Goal: Transaction & Acquisition: Obtain resource

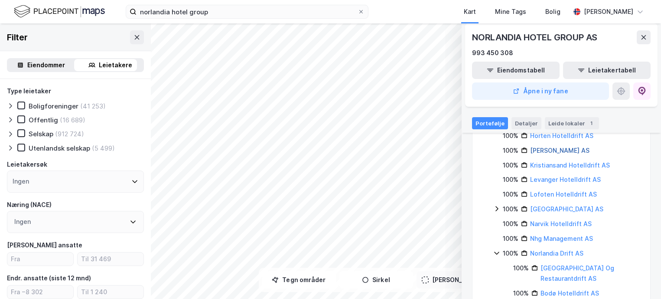
scroll to position [104, 0]
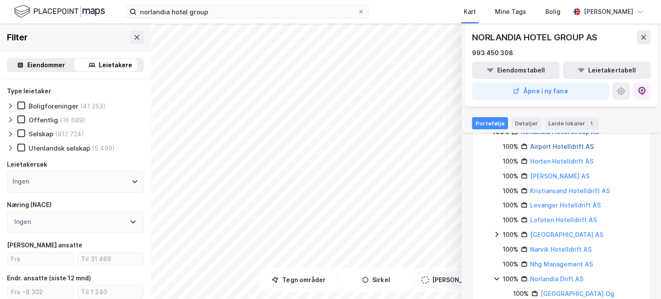
click at [562, 150] on link "Airport Hotelldrift AS" at bounding box center [562, 146] width 64 height 7
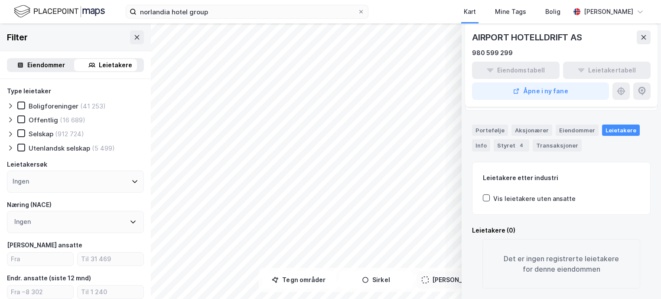
scroll to position [0, 0]
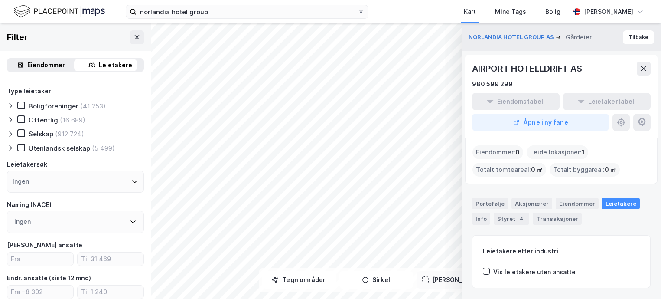
click at [573, 151] on div "Leide lokasjoner : 1" at bounding box center [558, 152] width 62 height 14
click at [581, 150] on div "Leide lokasjoner : 1" at bounding box center [558, 152] width 62 height 14
click at [555, 148] on div "Leide lokasjoner : 1" at bounding box center [558, 152] width 62 height 14
click at [222, 19] on div "norlandia hotel group Kart Mine Tags Bolig [PERSON_NAME]" at bounding box center [330, 11] width 661 height 23
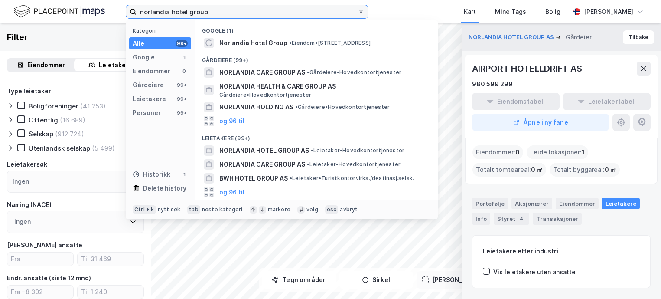
drag, startPoint x: 214, startPoint y: 12, endPoint x: 72, endPoint y: 0, distance: 141.9
click at [72, 0] on div "norlandia hotel group Kategori Alle 99+ Google 1 Eiendommer 0 Gårdeiere 99+ Lei…" at bounding box center [330, 11] width 661 height 23
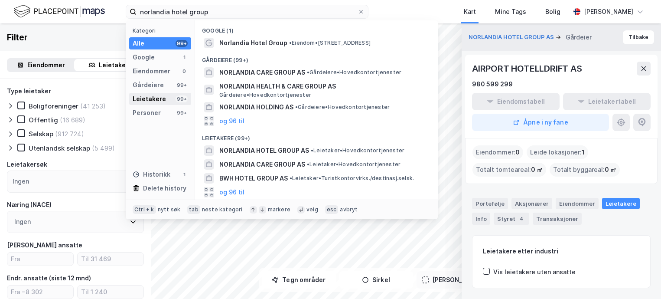
click at [175, 98] on div "Leietakere 99+" at bounding box center [160, 99] width 62 height 12
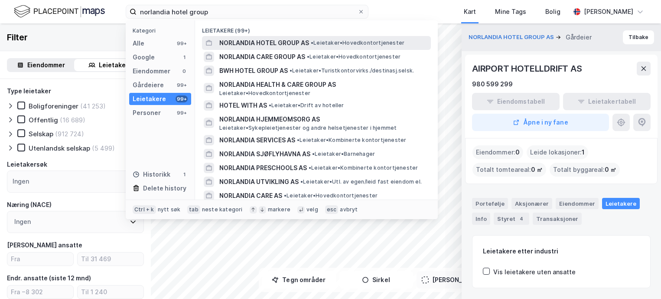
click at [271, 45] on span "NORLANDIA HOTEL GROUP AS" at bounding box center [264, 43] width 90 height 10
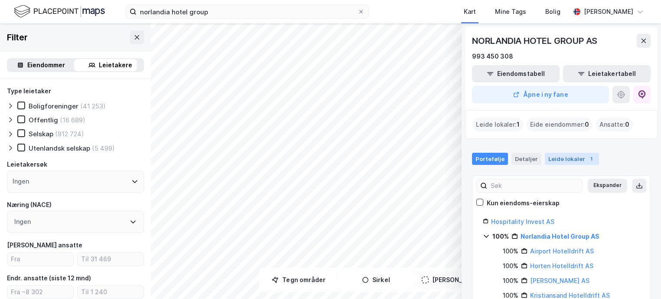
click at [558, 161] on div "Leide lokaler 1" at bounding box center [572, 159] width 54 height 12
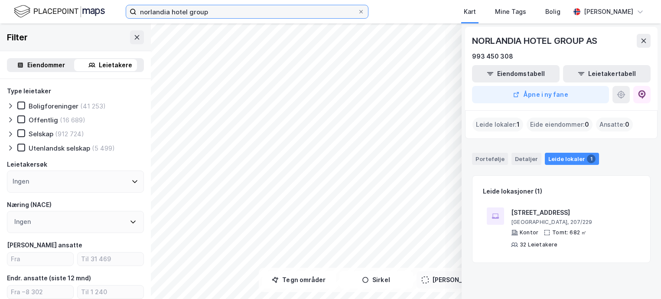
click at [233, 13] on input "norlandia hotel group" at bounding box center [247, 11] width 221 height 13
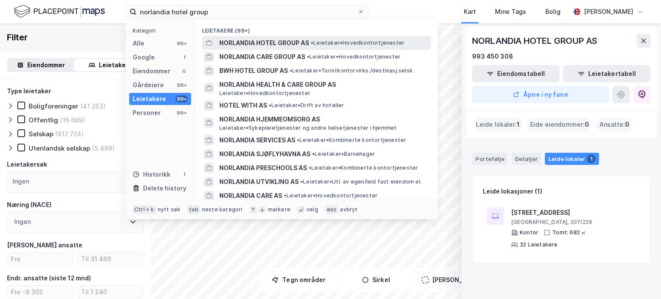
click at [260, 44] on span "NORLANDIA HOTEL GROUP AS" at bounding box center [264, 43] width 90 height 10
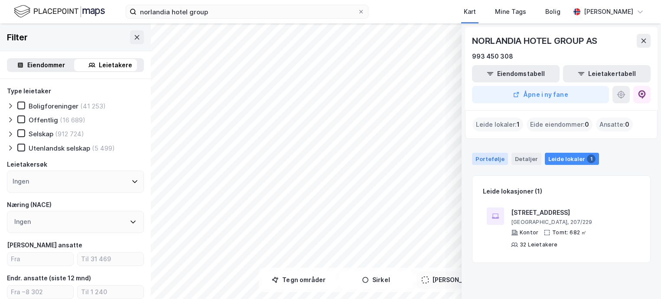
click at [491, 162] on div "Portefølje" at bounding box center [490, 159] width 36 height 12
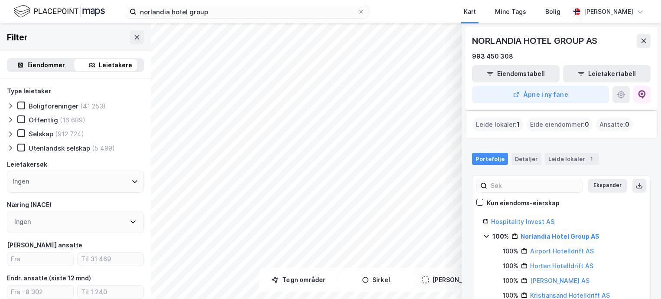
scroll to position [43, 0]
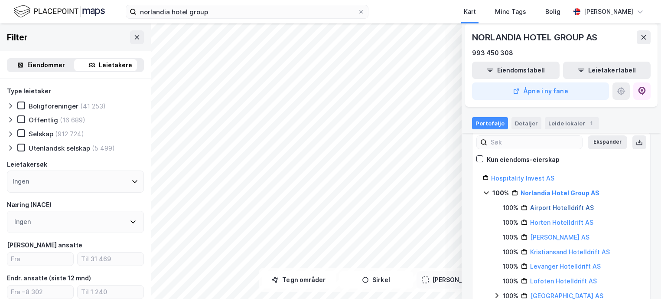
click at [557, 208] on link "Airport Hotelldrift AS" at bounding box center [562, 207] width 64 height 7
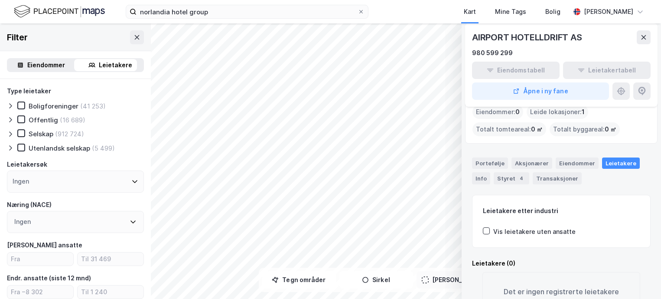
scroll to position [0, 0]
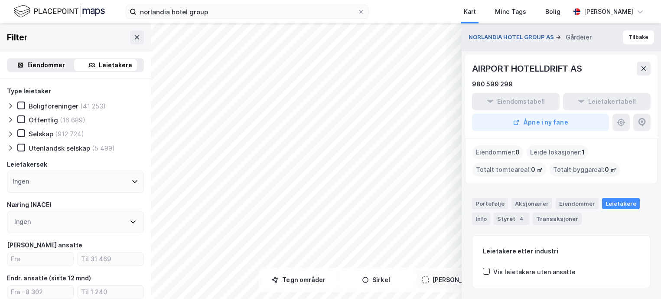
click at [522, 38] on button "NORLANDIA HOTEL GROUP AS" at bounding box center [512, 37] width 87 height 9
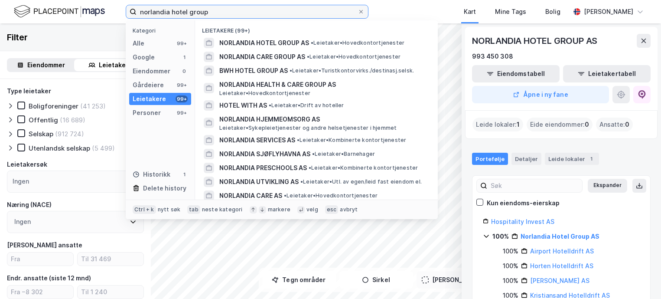
drag, startPoint x: 157, startPoint y: 2, endPoint x: 33, endPoint y: -1, distance: 124.5
click at [33, 0] on html "norlandia hotel group Kategori Alle 99+ Google 1 Eiendommer 0 Gårdeiere 99+ Lei…" at bounding box center [330, 149] width 661 height 299
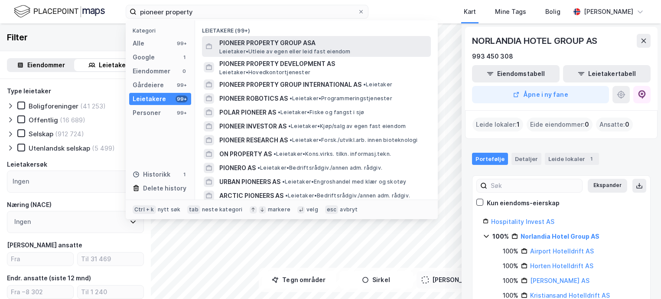
click at [273, 41] on span "PIONEER PROPERTY GROUP ASA" at bounding box center [323, 43] width 208 height 10
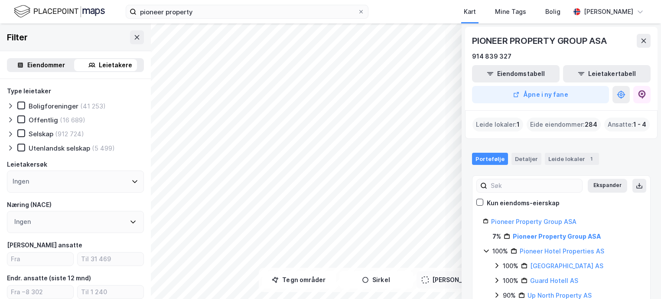
click at [552, 124] on div "Eide eiendommer : 284" at bounding box center [564, 124] width 74 height 14
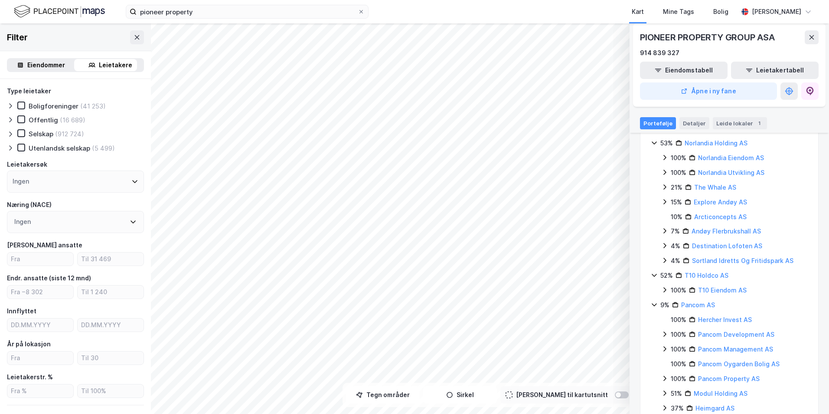
scroll to position [555, 0]
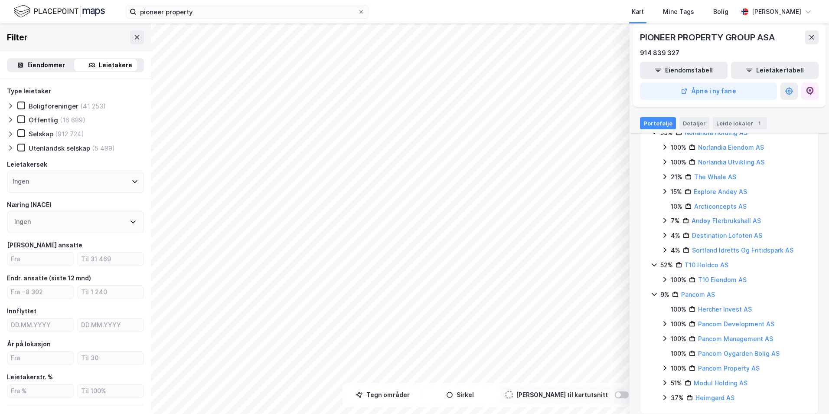
click at [654, 290] on icon at bounding box center [654, 293] width 7 height 7
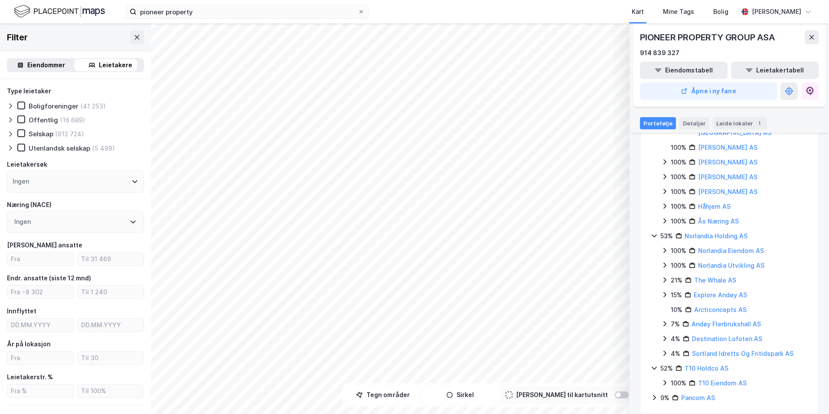
click at [654, 298] on icon at bounding box center [654, 367] width 7 height 7
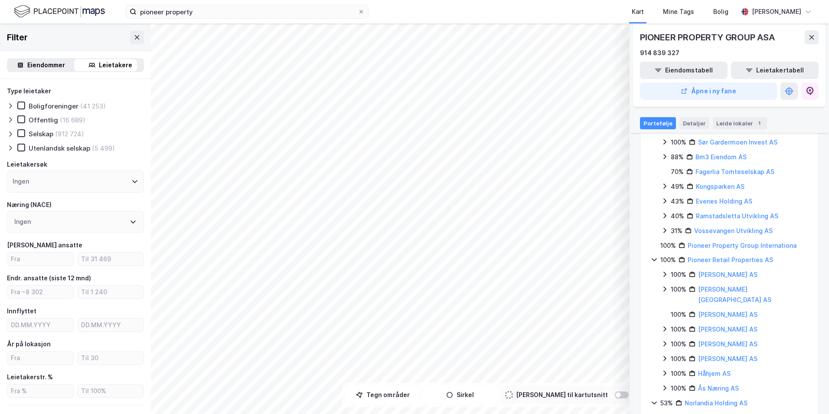
scroll to position [0, 0]
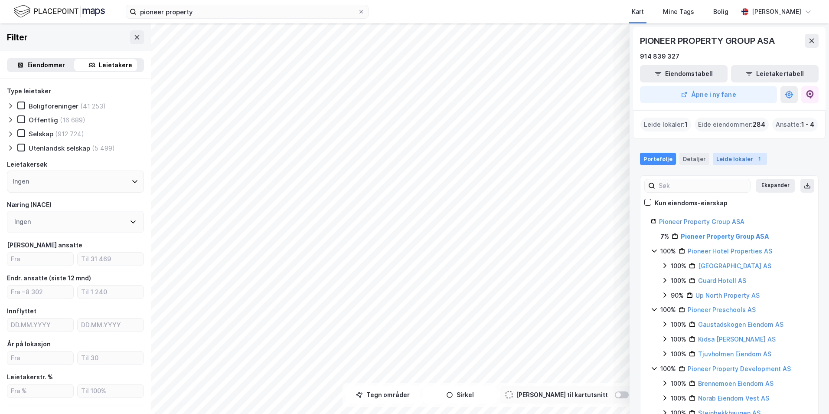
click at [661, 157] on div "Leide lokaler 1" at bounding box center [740, 159] width 54 height 12
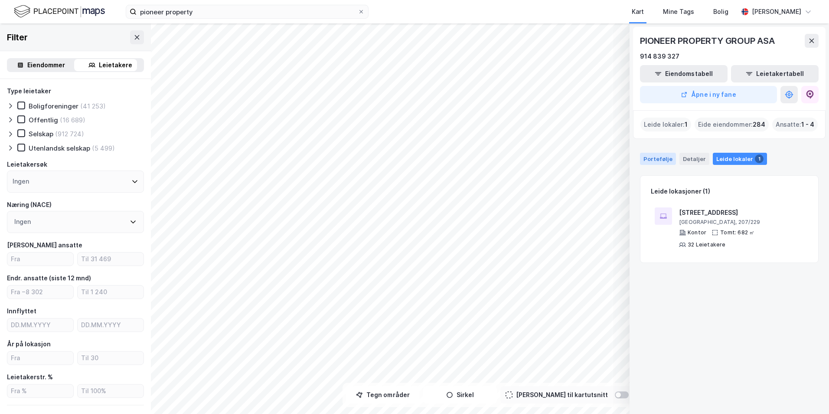
click at [659, 158] on div "Portefølje" at bounding box center [658, 159] width 36 height 12
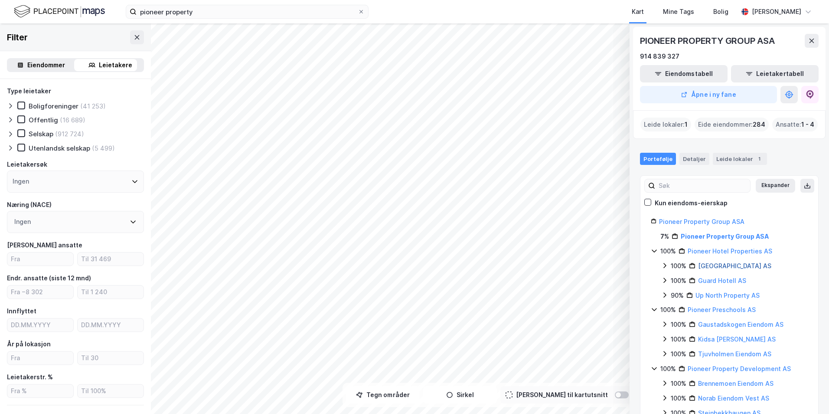
click at [661, 264] on link "[GEOGRAPHIC_DATA] AS" at bounding box center [734, 265] width 73 height 7
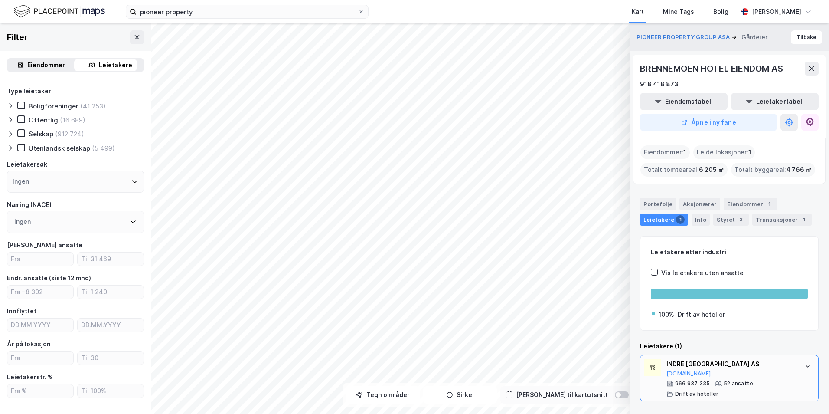
click at [661, 298] on div "INDRE [GEOGRAPHIC_DATA] AS" at bounding box center [730, 364] width 129 height 10
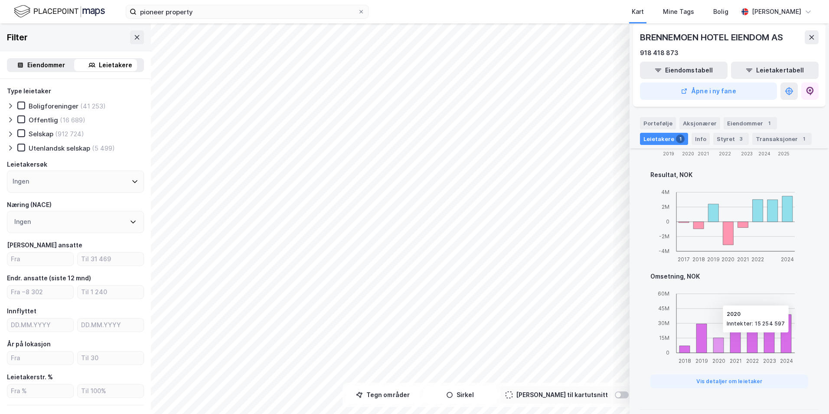
scroll to position [440, 0]
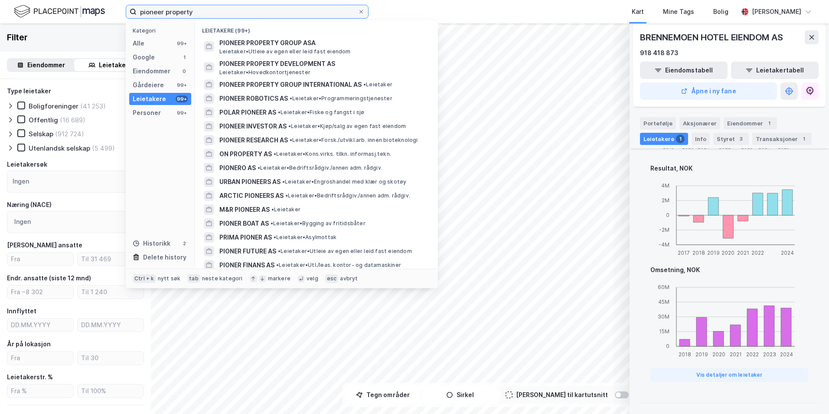
drag, startPoint x: 219, startPoint y: 15, endPoint x: 97, endPoint y: 5, distance: 121.8
click at [97, 5] on div "pioneer property Kategori Alle 99+ Google 1 Eiendommer 0 Gårdeiere 99+ Leietake…" at bounding box center [414, 11] width 829 height 23
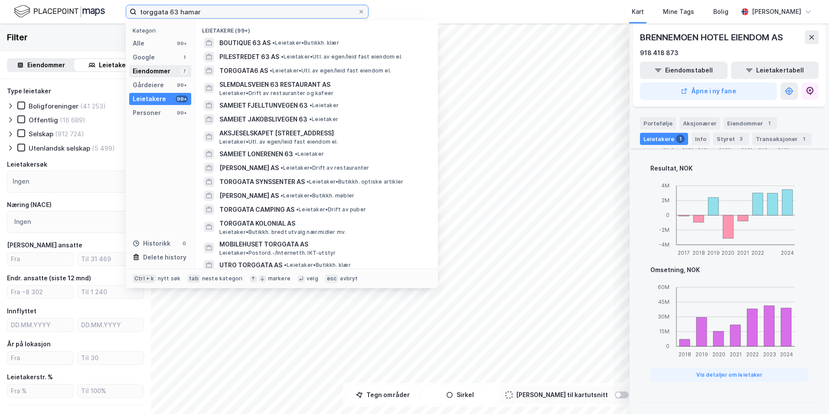
type input "torggata 63 hamar"
click at [166, 68] on div "Eiendommer" at bounding box center [152, 71] width 38 height 10
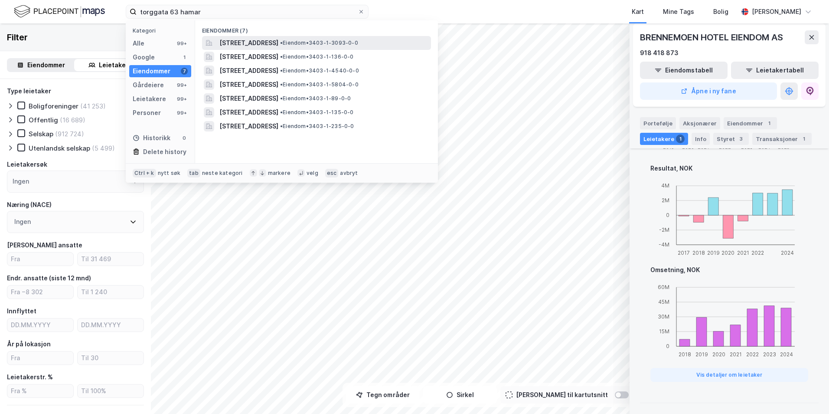
click at [278, 41] on span "[STREET_ADDRESS]" at bounding box center [248, 43] width 59 height 10
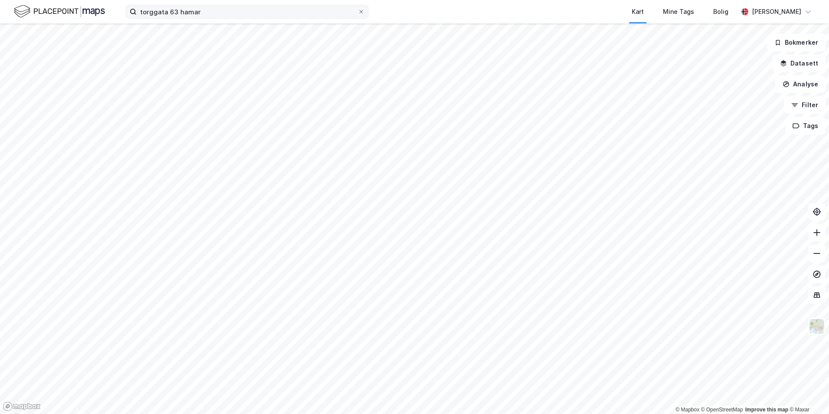
click at [280, 4] on div "torggata 63 hamar Kart Mine Tags Bolig [PERSON_NAME]" at bounding box center [414, 11] width 829 height 23
click at [225, 13] on input "torggata 63 hamar" at bounding box center [247, 11] width 221 height 13
click at [210, 11] on input "torggata 63 hamar" at bounding box center [247, 11] width 221 height 13
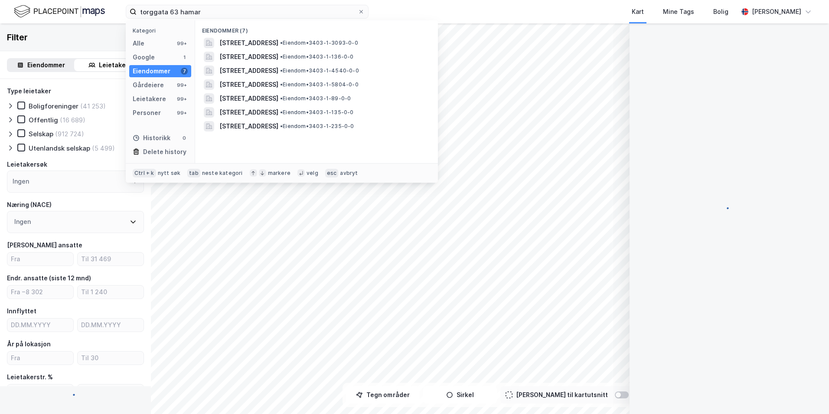
click at [444, 6] on div "torggata 63 hamar Kategori Alle 99+ Google 1 Eiendommer 7 Gårdeiere 99+ Leietak…" at bounding box center [414, 11] width 829 height 23
click at [481, 10] on div "Kart Mine Tags Bolig" at bounding box center [574, 11] width 328 height 23
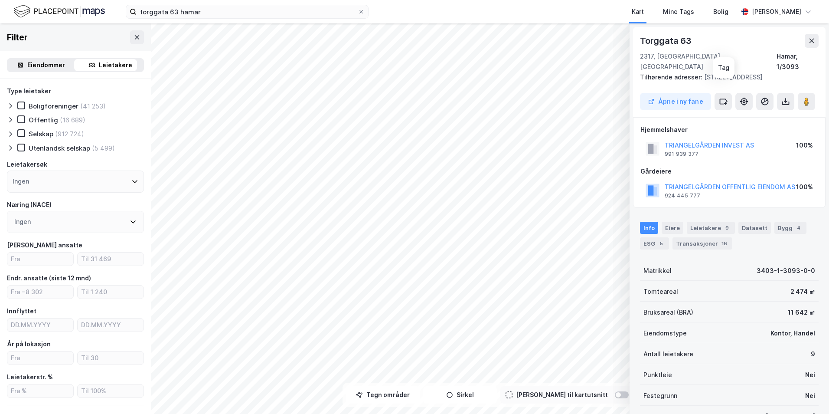
click at [661, 38] on div "Torggata 63" at bounding box center [729, 41] width 179 height 14
click at [661, 100] on icon at bounding box center [785, 101] width 3 height 2
click at [661, 115] on div "Last ned grunnbok" at bounding box center [743, 118] width 50 height 7
click at [661, 129] on div "Last ned matrikkelrapport" at bounding box center [754, 132] width 72 height 7
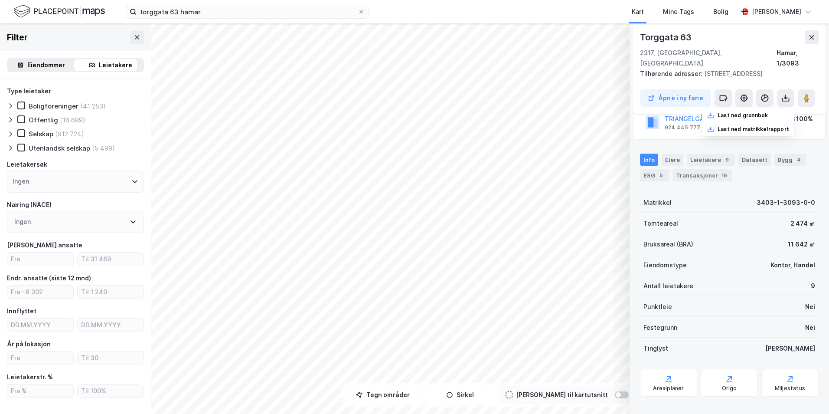
scroll to position [69, 0]
click at [661, 298] on div "Arealplaner" at bounding box center [668, 382] width 57 height 28
click at [661, 298] on div "Origo" at bounding box center [729, 387] width 15 height 7
click at [661, 298] on icon at bounding box center [790, 377] width 9 height 9
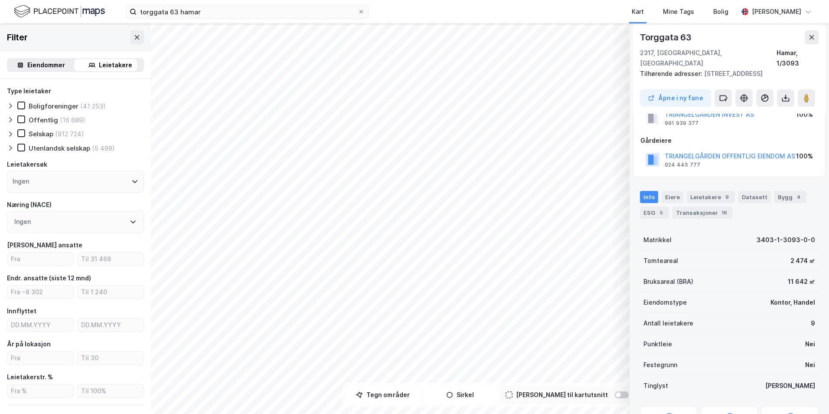
scroll to position [0, 0]
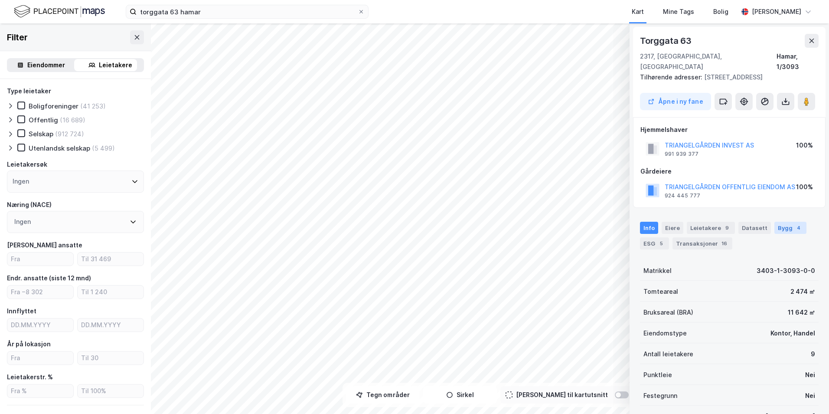
click at [661, 222] on div "Bygg 4" at bounding box center [790, 228] width 32 height 12
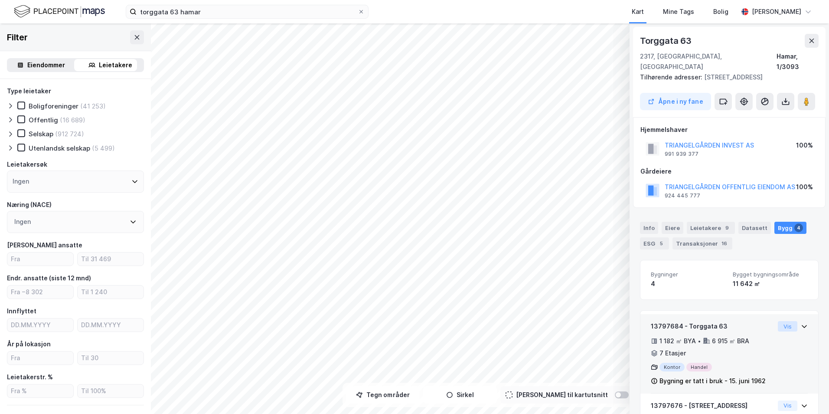
click at [661, 298] on button "Vis" at bounding box center [788, 326] width 20 height 10
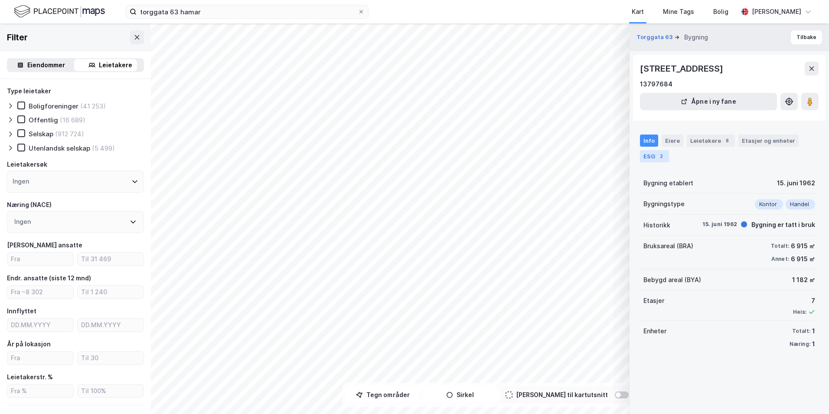
click at [656, 154] on div "ESG 2" at bounding box center [654, 156] width 29 height 12
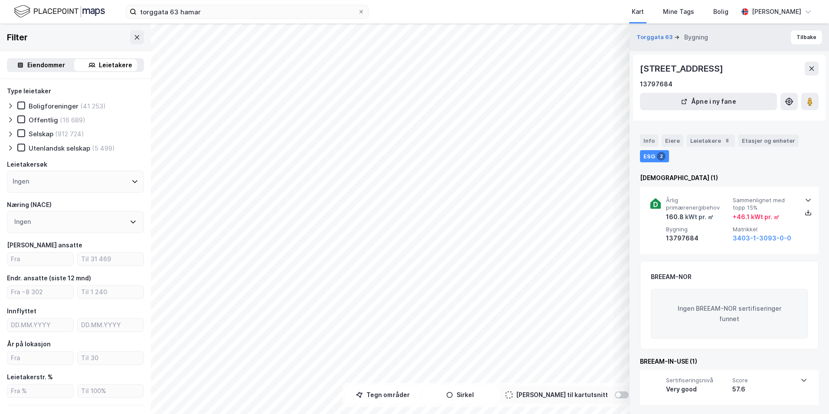
scroll to position [1, 0]
click at [661, 298] on div "Very good" at bounding box center [697, 387] width 63 height 10
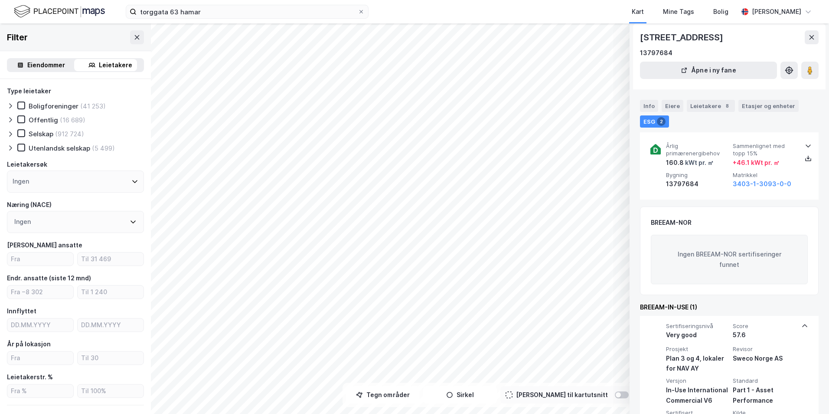
scroll to position [83, 0]
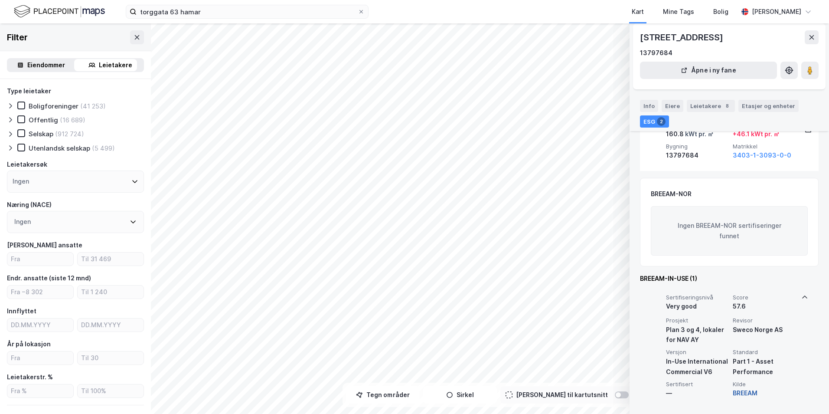
click at [661, 298] on button "BREEAM" at bounding box center [745, 393] width 25 height 10
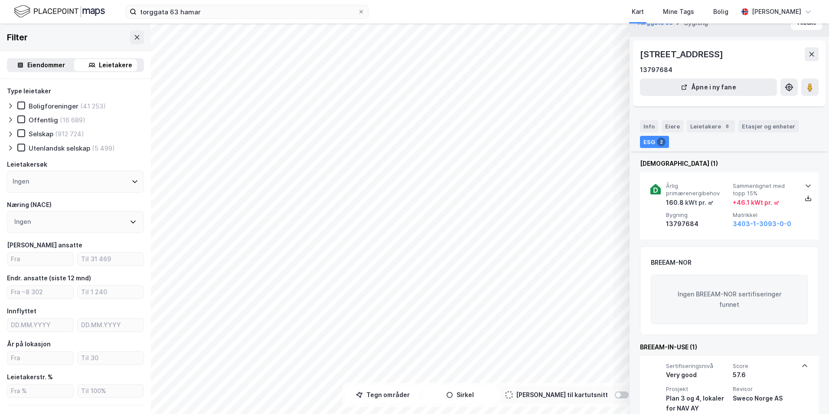
scroll to position [0, 0]
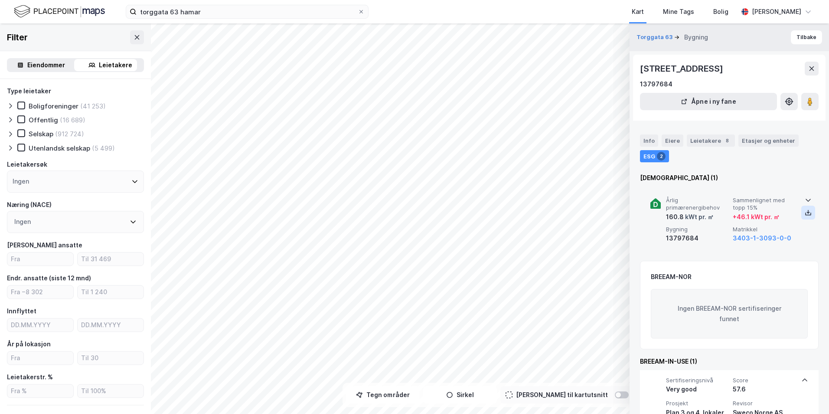
click at [661, 210] on icon at bounding box center [808, 212] width 7 height 7
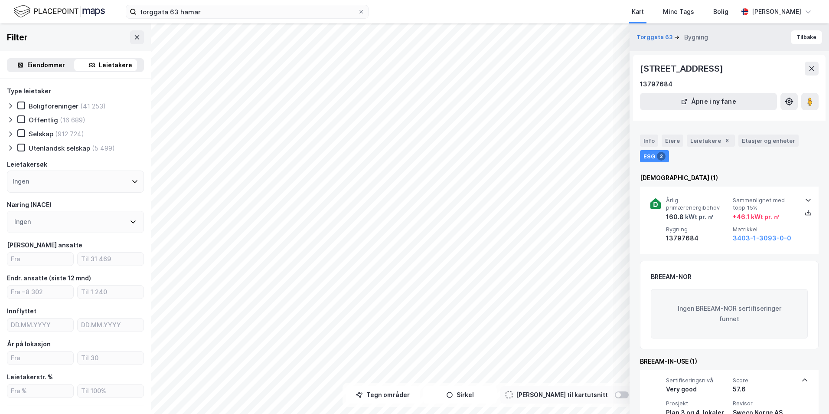
click at [542, 15] on div "Kart Mine Tags Bolig" at bounding box center [574, 11] width 328 height 23
click at [661, 102] on icon at bounding box center [789, 101] width 9 height 9
click at [661, 67] on icon at bounding box center [811, 68] width 7 height 7
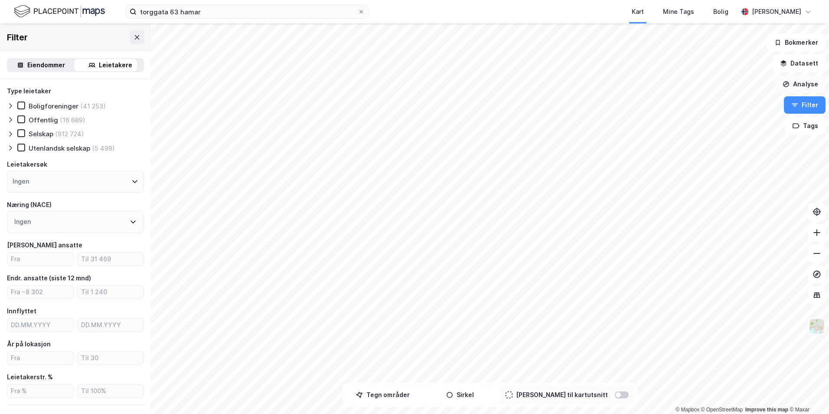
click at [661, 80] on button "Analyse" at bounding box center [800, 83] width 50 height 17
click at [661, 65] on button "Datasett" at bounding box center [799, 63] width 53 height 17
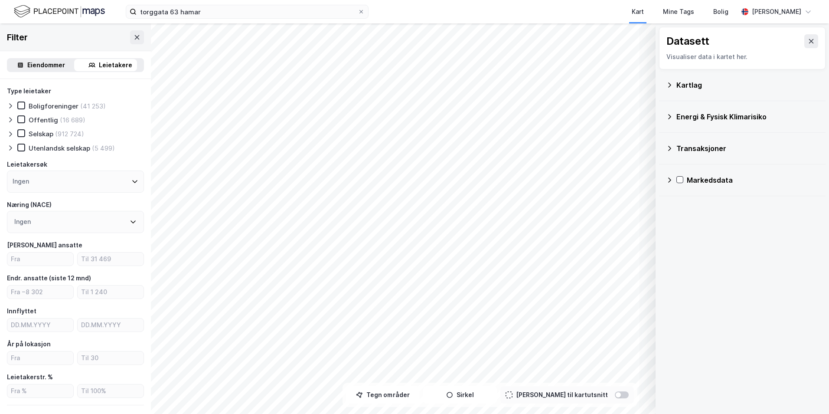
click at [661, 145] on icon at bounding box center [669, 148] width 7 height 7
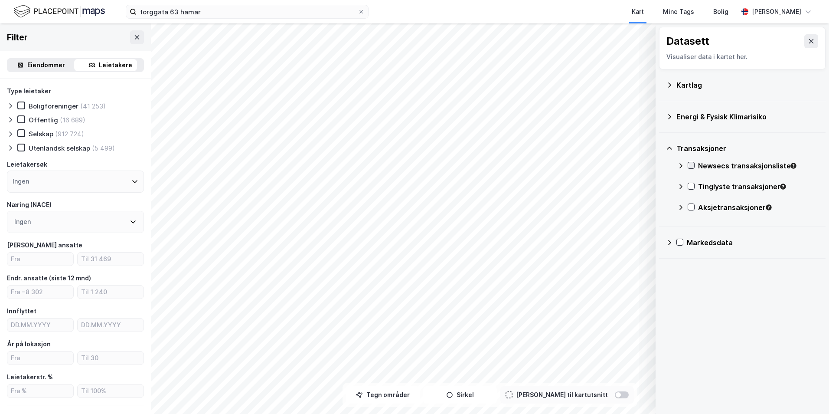
click at [661, 163] on icon at bounding box center [691, 165] width 6 height 6
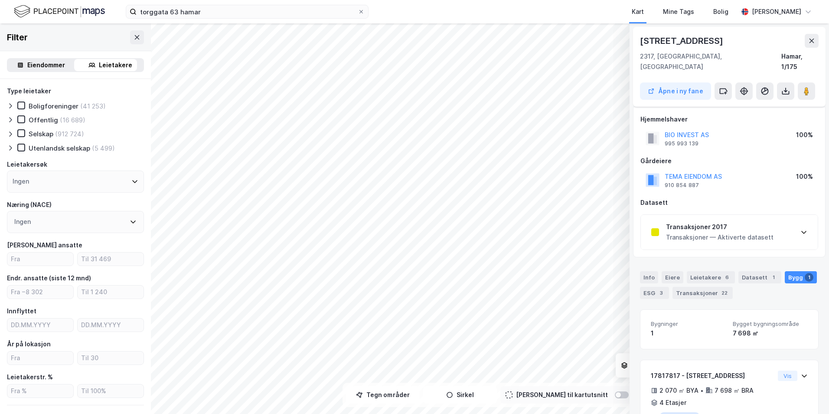
scroll to position [33, 0]
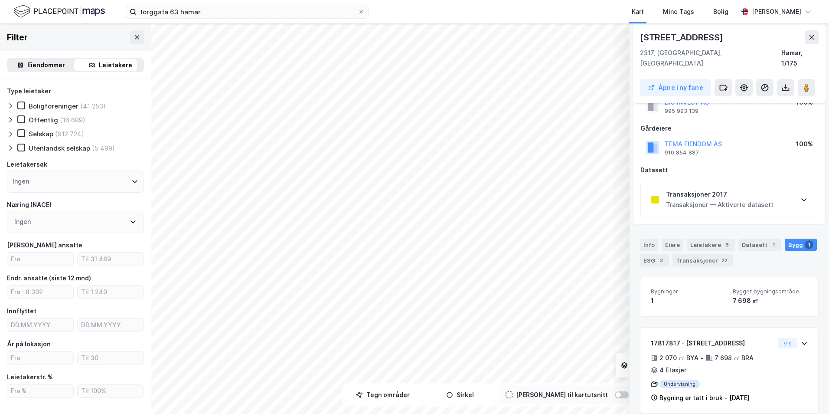
click at [43, 62] on div "Eiendommer" at bounding box center [46, 65] width 38 height 10
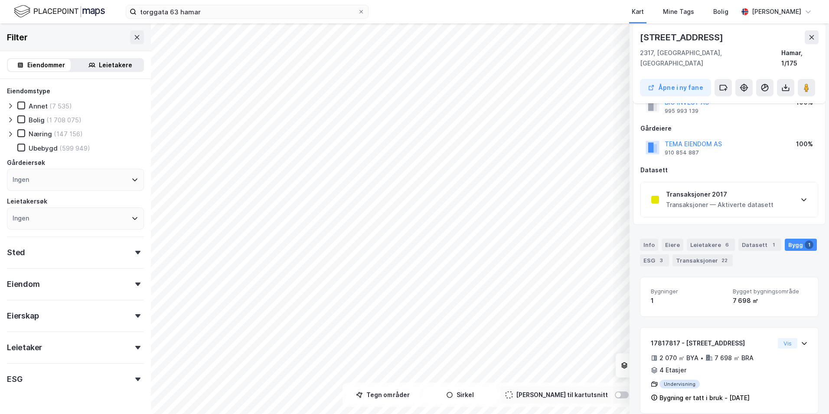
click at [11, 135] on icon at bounding box center [10, 134] width 7 height 7
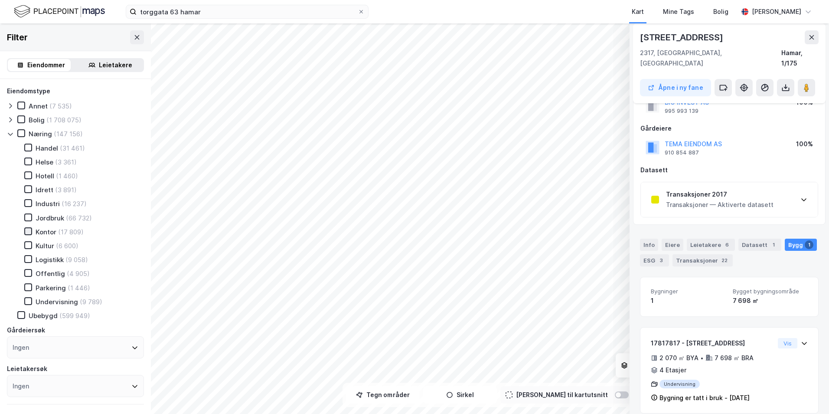
click at [29, 232] on icon at bounding box center [28, 230] width 5 height 3
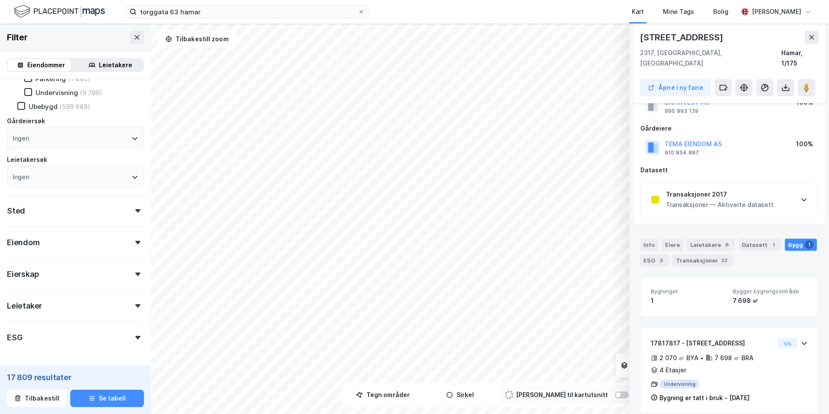
scroll to position [197, 0]
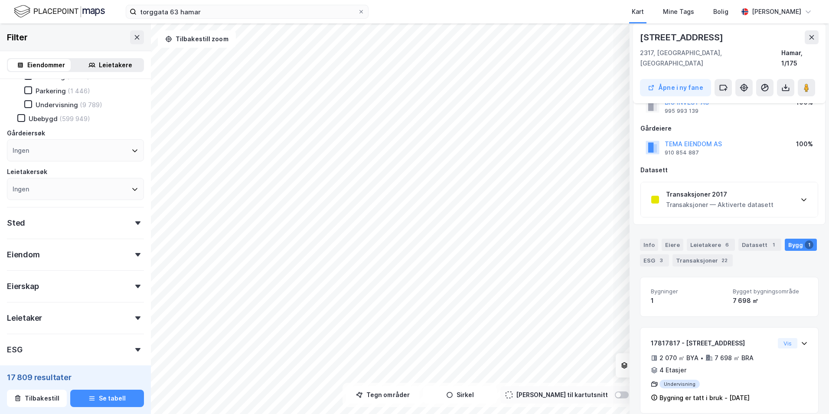
click at [135, 255] on icon at bounding box center [137, 254] width 5 height 3
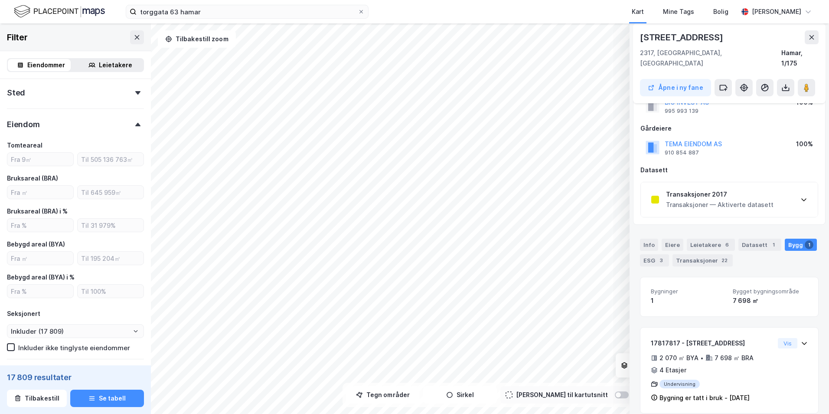
scroll to position [370, 0]
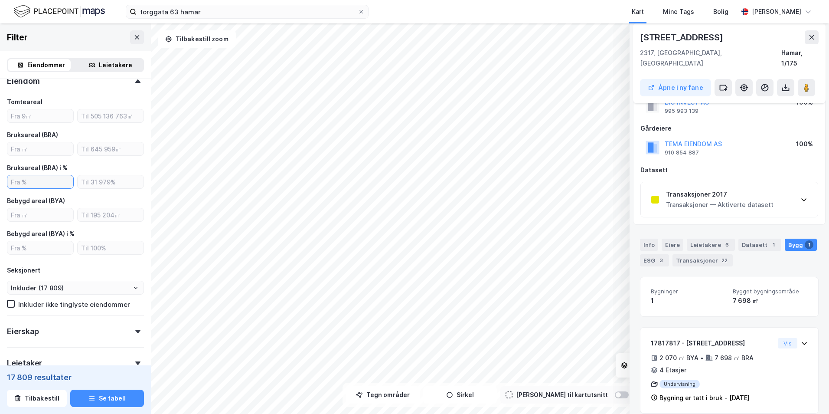
click at [46, 180] on input "number" at bounding box center [40, 181] width 66 height 13
click at [51, 147] on input "number" at bounding box center [40, 148] width 66 height 13
type input "5000"
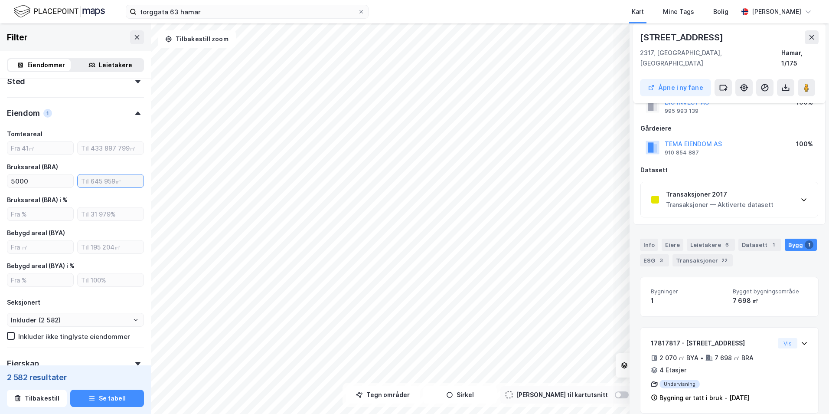
scroll to position [240, 0]
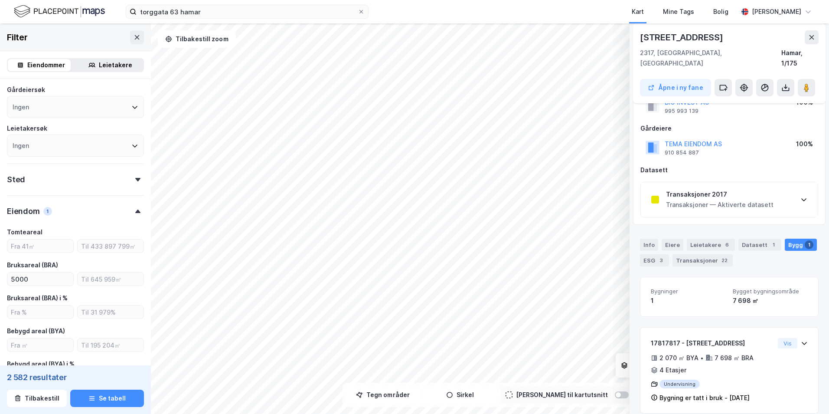
click at [36, 184] on div "Sted" at bounding box center [75, 175] width 137 height 25
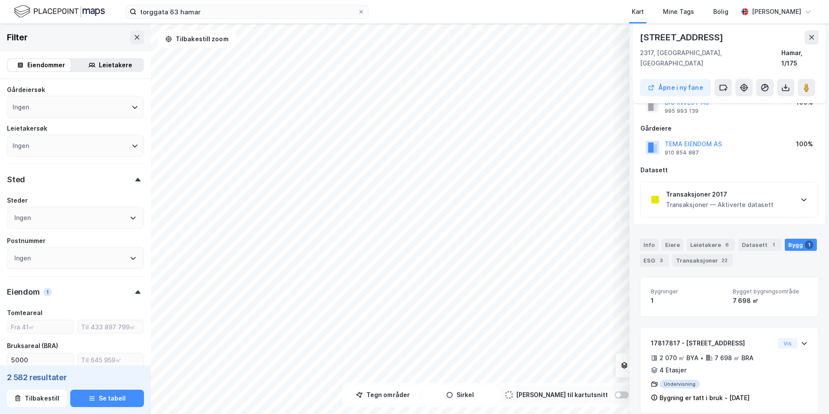
click at [47, 213] on div "Ingen" at bounding box center [75, 217] width 137 height 22
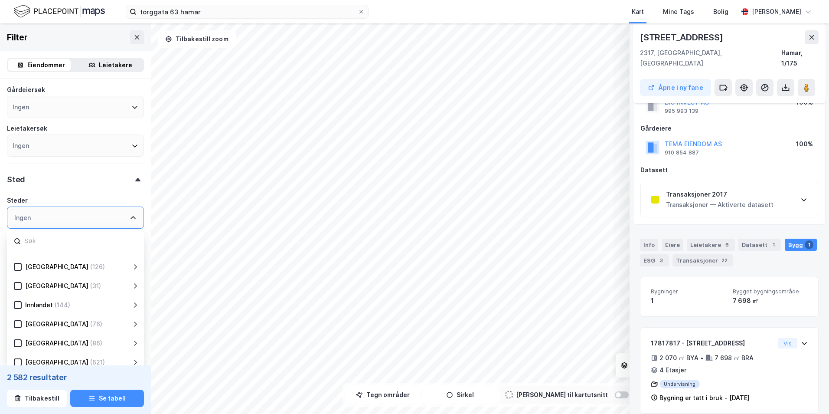
scroll to position [43, 0]
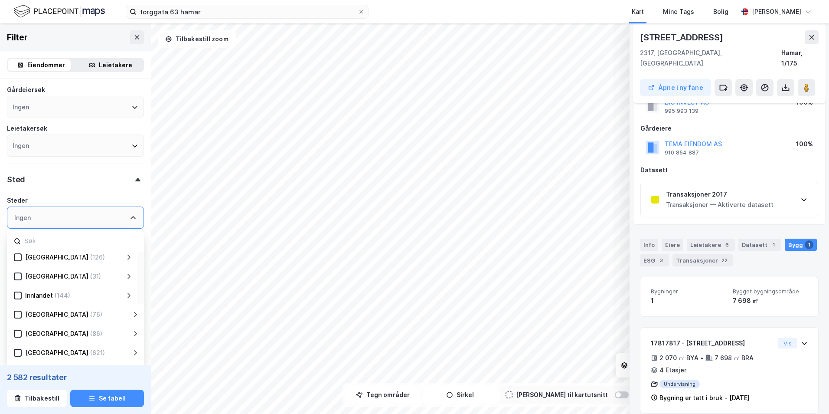
click at [129, 295] on icon at bounding box center [128, 295] width 3 height 5
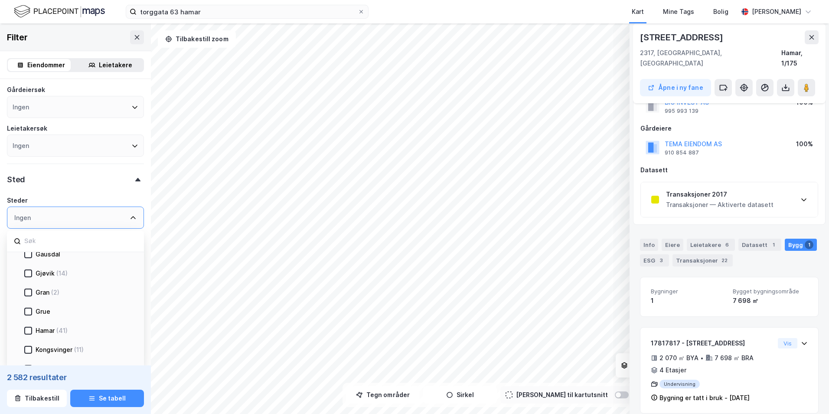
scroll to position [260, 0]
click at [29, 298] on icon at bounding box center [28, 307] width 6 height 6
type input "Inkluder (41)"
click at [112, 67] on div "Leietakere" at bounding box center [115, 65] width 33 height 10
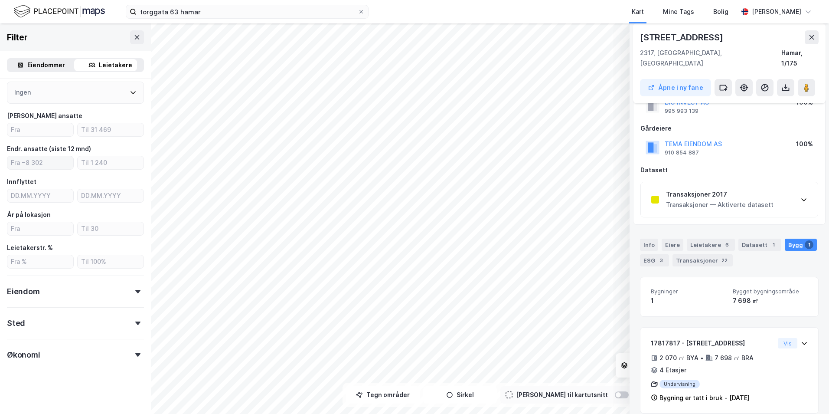
scroll to position [129, 0]
click at [52, 94] on div "Ingen" at bounding box center [75, 93] width 137 height 22
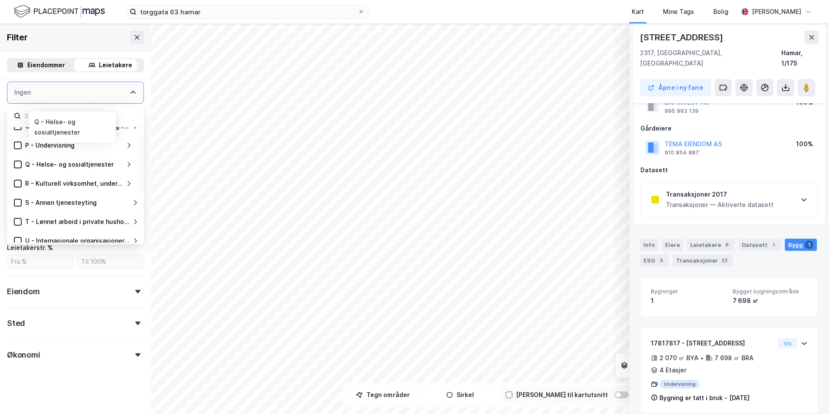
scroll to position [285, 0]
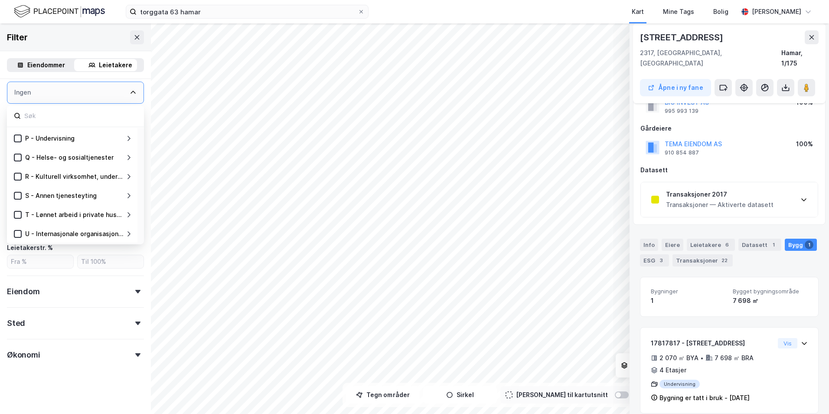
click at [52, 93] on div "Ingen" at bounding box center [75, 93] width 137 height 22
click at [45, 114] on input at bounding box center [80, 116] width 114 height 12
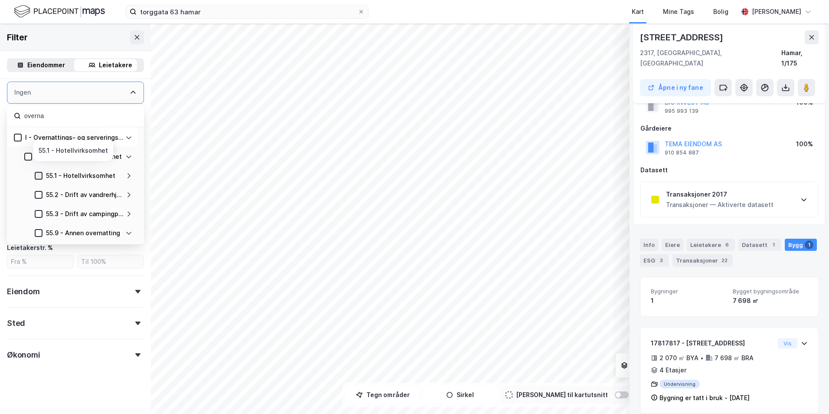
type input "overna"
click at [40, 175] on icon at bounding box center [38, 175] width 5 height 3
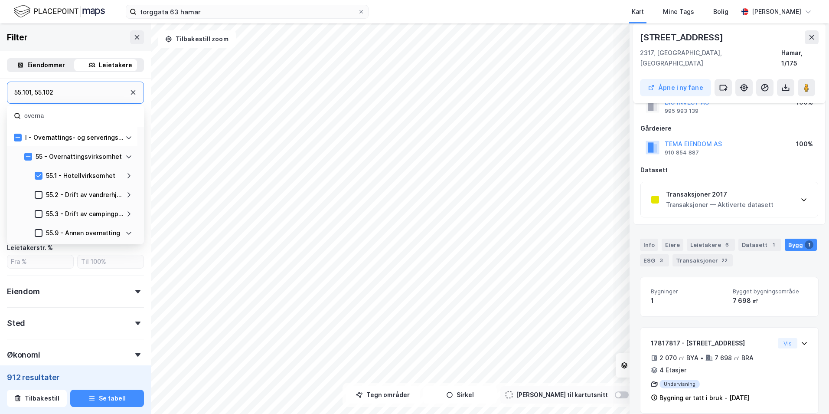
drag, startPoint x: 91, startPoint y: 118, endPoint x: 0, endPoint y: 108, distance: 92.0
click at [0, 108] on html "torggata 63 hamar Kart Mine Tags Bolig [PERSON_NAME] 2 © Mapbox © OpenStreetMap…" at bounding box center [414, 207] width 829 height 414
click at [661, 38] on icon at bounding box center [811, 37] width 7 height 7
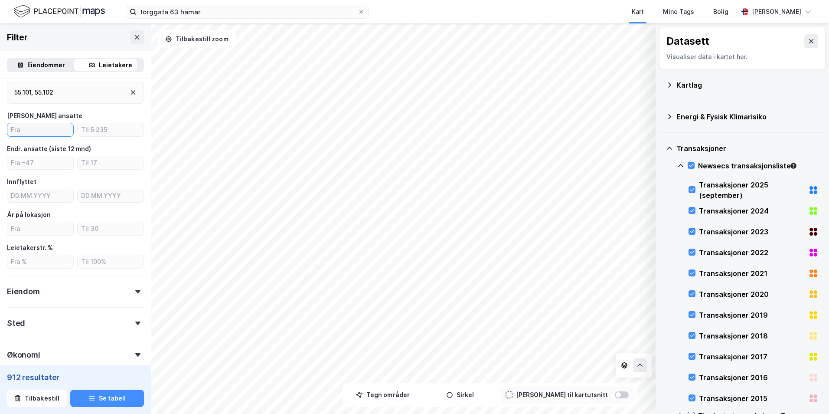
click at [41, 131] on input "number" at bounding box center [40, 129] width 66 height 13
drag, startPoint x: 36, startPoint y: 126, endPoint x: -2, endPoint y: 118, distance: 38.5
click at [0, 118] on html "torggata 63 hamar Kart Mine Tags Bolig [PERSON_NAME] 2 © Mapbox © OpenStreetMap…" at bounding box center [414, 207] width 829 height 414
type input "30"
click at [110, 298] on button "Se tabell" at bounding box center [107, 397] width 74 height 17
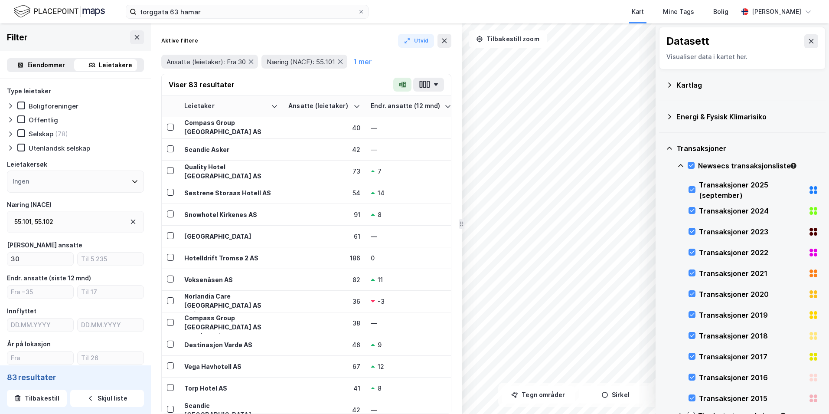
click at [119, 181] on div "Ingen" at bounding box center [75, 181] width 137 height 22
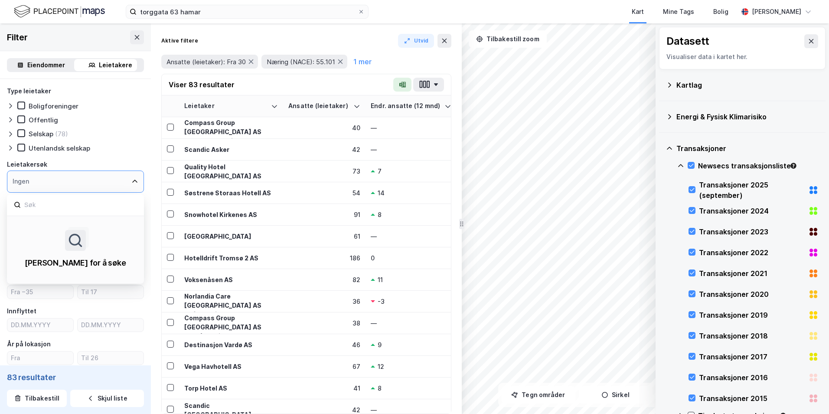
click at [43, 178] on div "Ingen" at bounding box center [75, 181] width 137 height 22
click at [134, 182] on div "Type leietaker Boligforeninger Offentlig Selskap (78) Utenlandsk selskap Leieta…" at bounding box center [75, 311] width 151 height 464
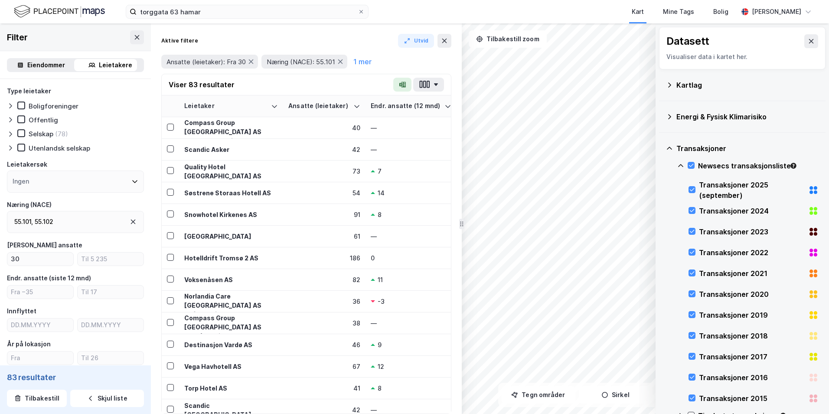
click at [90, 219] on div "55.101 , 55.102" at bounding box center [75, 222] width 137 height 22
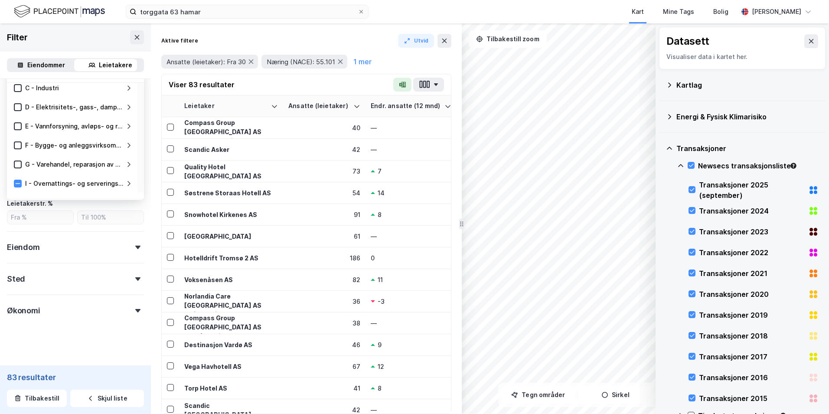
scroll to position [87, 0]
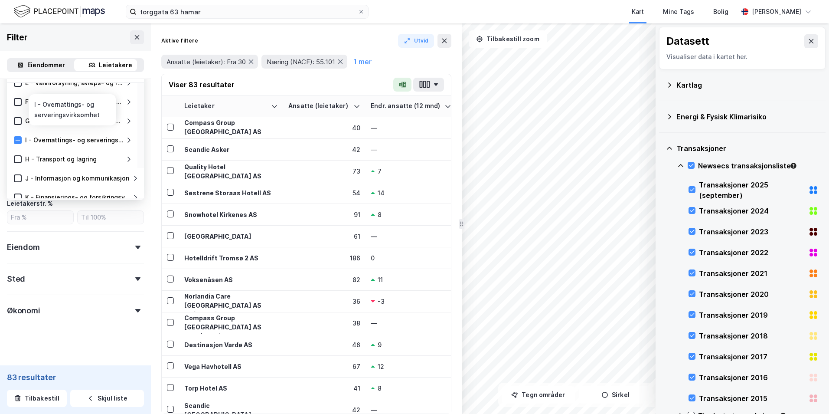
click at [130, 140] on icon at bounding box center [128, 139] width 3 height 5
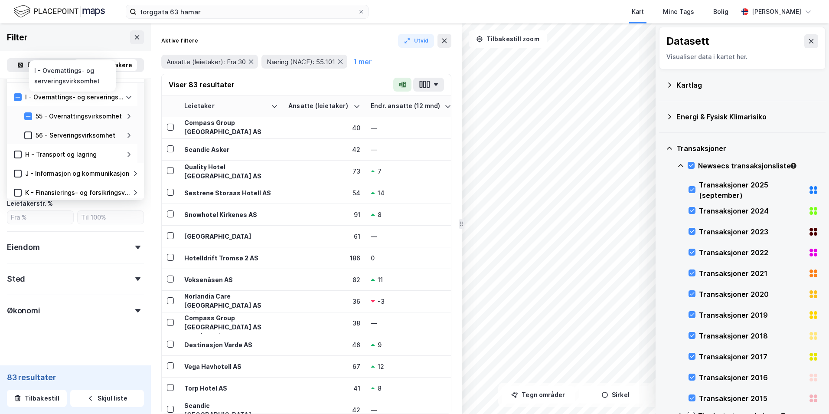
scroll to position [130, 0]
click at [129, 114] on icon at bounding box center [128, 115] width 7 height 7
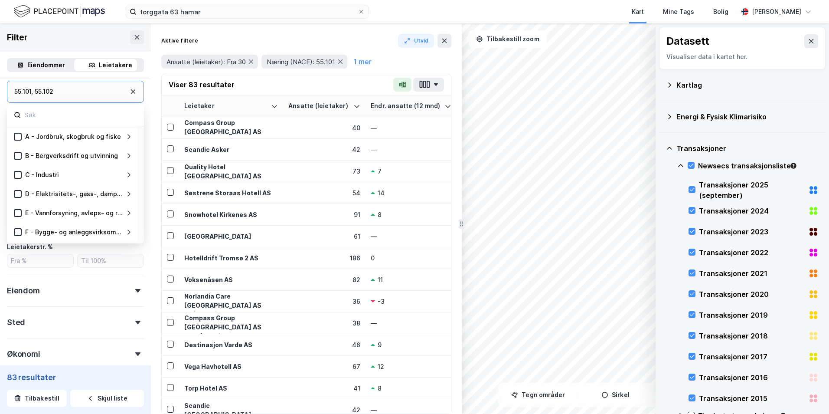
click at [90, 291] on div "Eiendom" at bounding box center [75, 286] width 137 height 25
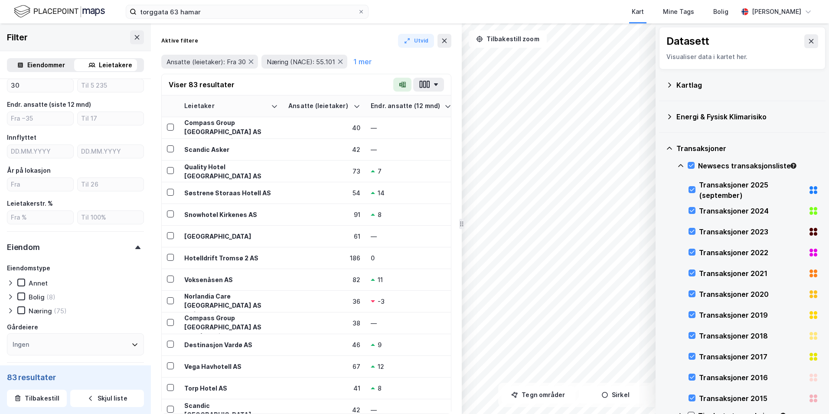
scroll to position [217, 0]
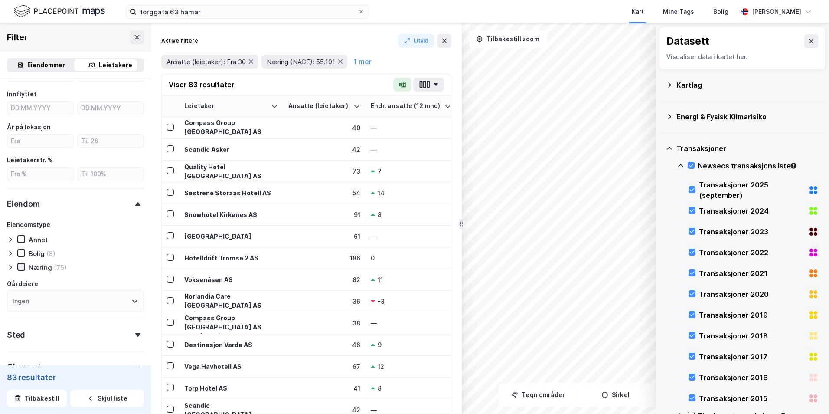
click at [20, 266] on icon at bounding box center [21, 267] width 6 height 6
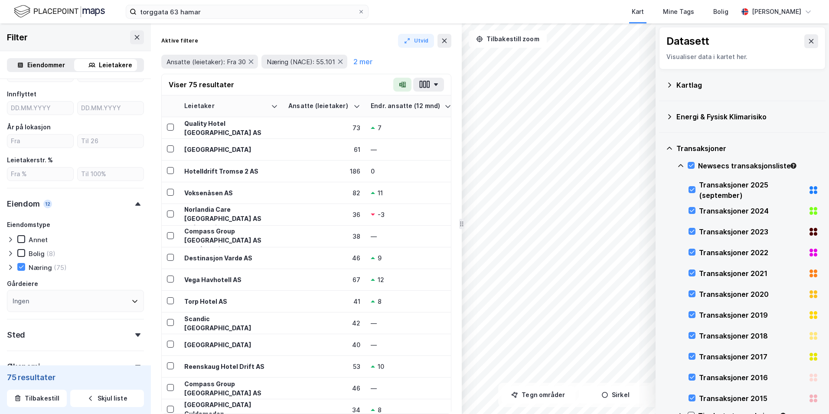
click at [8, 266] on icon at bounding box center [10, 267] width 7 height 7
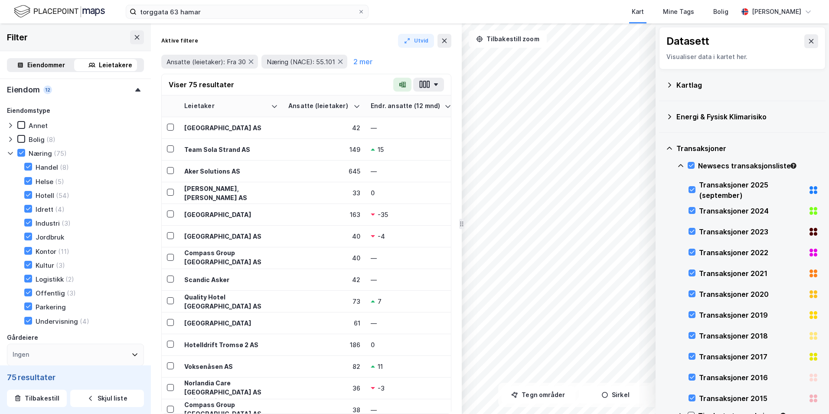
scroll to position [347, 0]
drag, startPoint x: 23, startPoint y: 135, endPoint x: 28, endPoint y: 135, distance: 4.8
click at [23, 135] on icon at bounding box center [21, 137] width 6 height 6
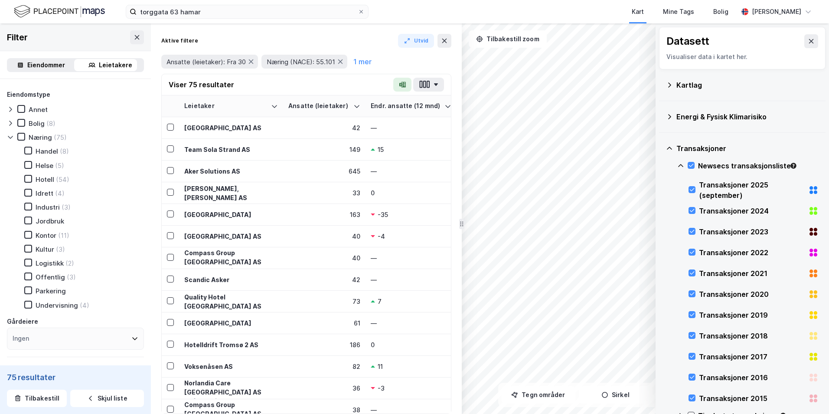
click at [27, 179] on icon at bounding box center [28, 179] width 6 height 6
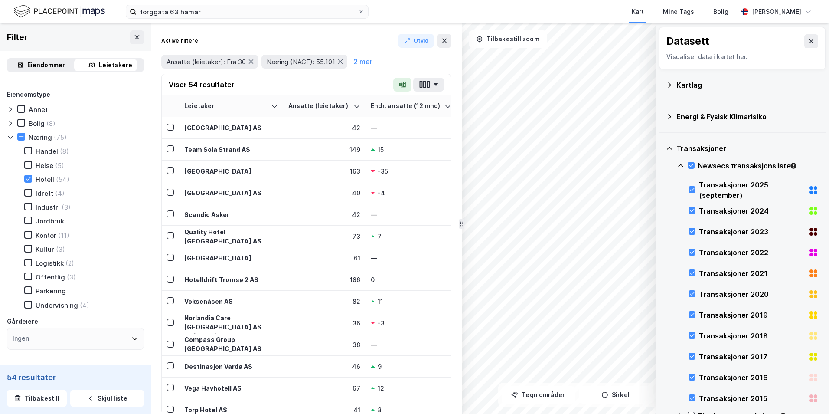
scroll to position [434, 0]
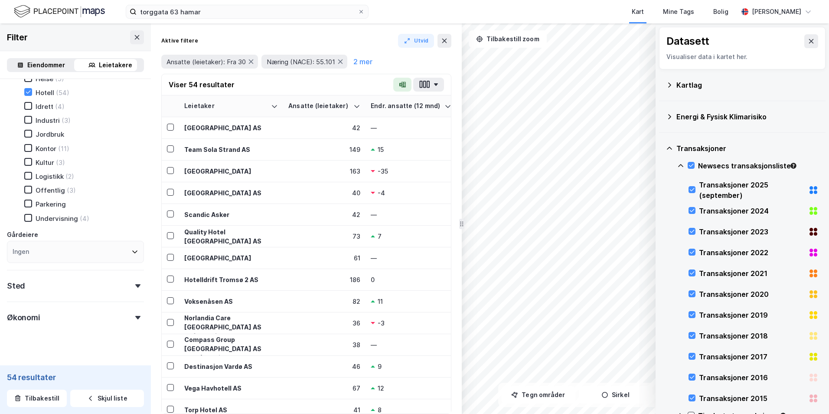
click at [131, 250] on icon at bounding box center [134, 251] width 7 height 7
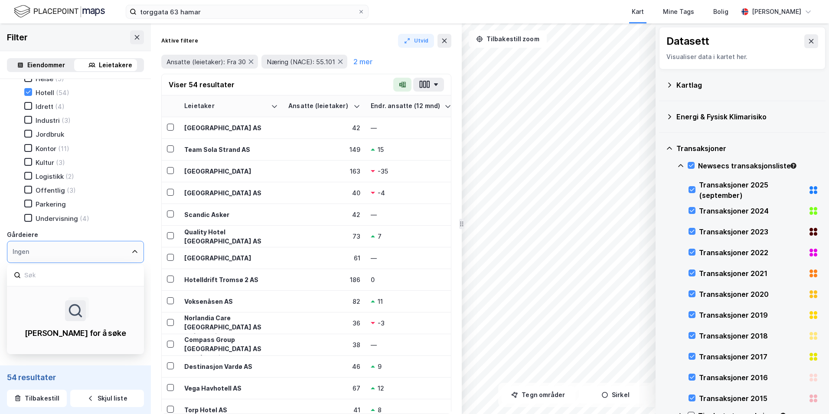
click at [131, 250] on icon at bounding box center [134, 251] width 7 height 7
click at [73, 251] on div "Ingen" at bounding box center [75, 252] width 137 height 22
click at [16, 248] on div "Ingen" at bounding box center [21, 251] width 16 height 10
click at [31, 251] on div "Ingen" at bounding box center [75, 252] width 137 height 22
click at [37, 271] on input at bounding box center [80, 275] width 114 height 12
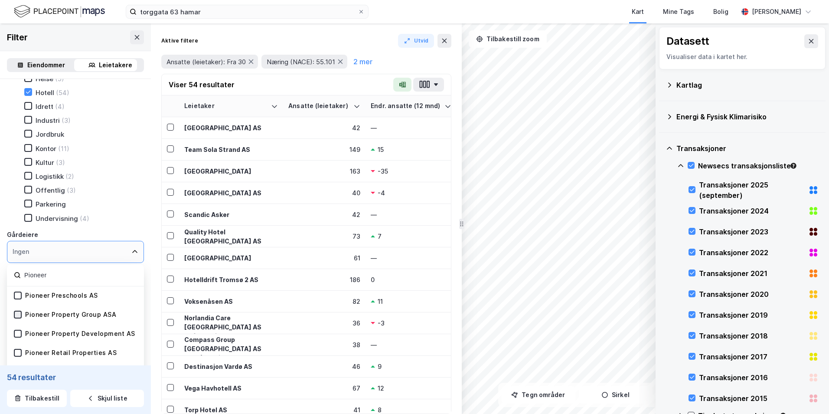
type input "Pioneer"
click at [21, 298] on div at bounding box center [18, 314] width 8 height 8
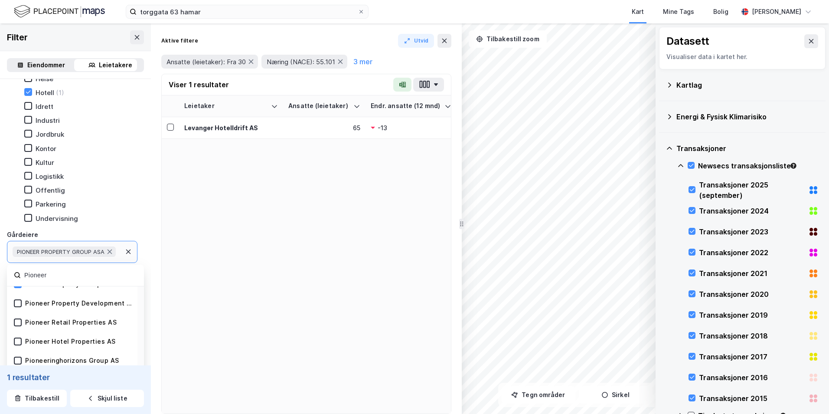
scroll to position [43, 0]
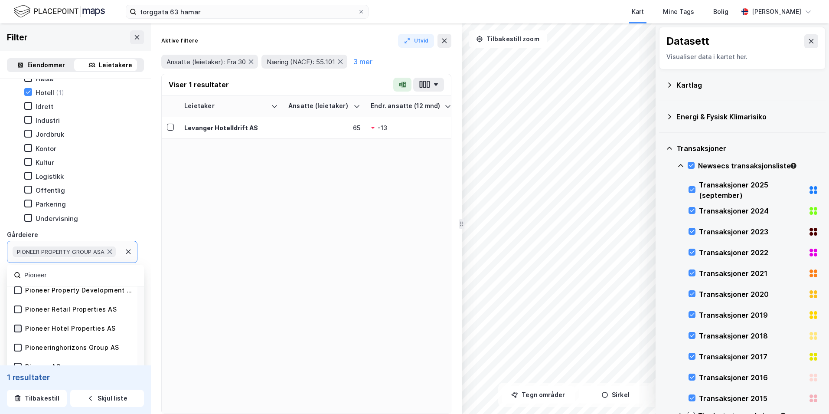
click at [18, 298] on icon at bounding box center [18, 328] width 6 height 6
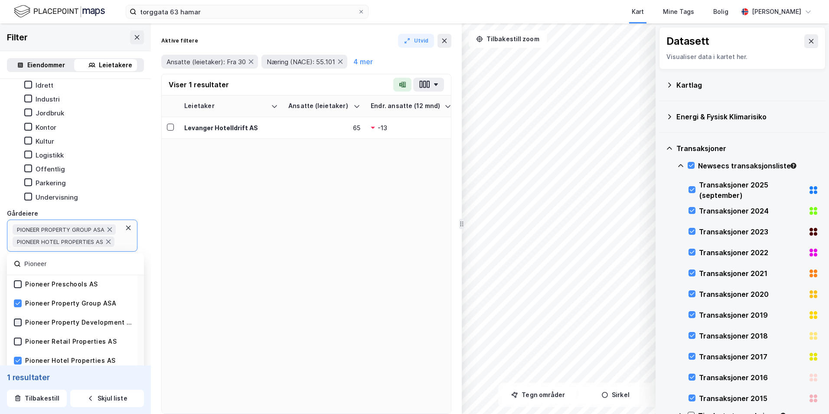
click at [19, 298] on icon at bounding box center [18, 321] width 5 height 3
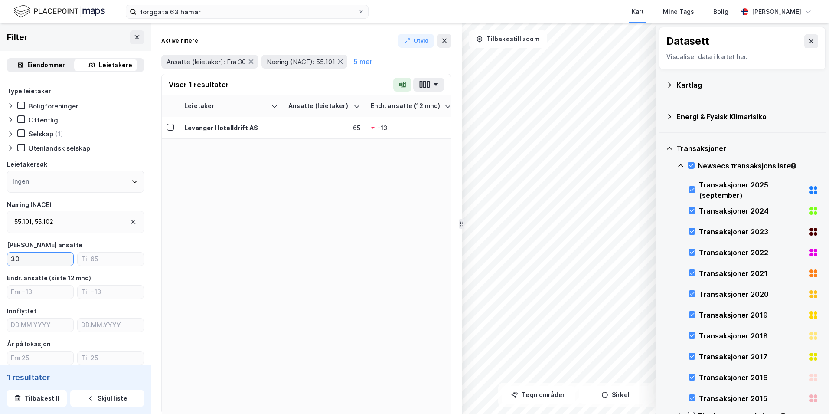
drag, startPoint x: 29, startPoint y: 260, endPoint x: 0, endPoint y: 248, distance: 31.7
click at [0, 248] on html "torggata 63 hamar Kart Mine Tags Bolig [PERSON_NAME] 2 © Mapbox © OpenStreetMap…" at bounding box center [414, 207] width 829 height 414
click at [661, 147] on icon at bounding box center [669, 148] width 5 height 3
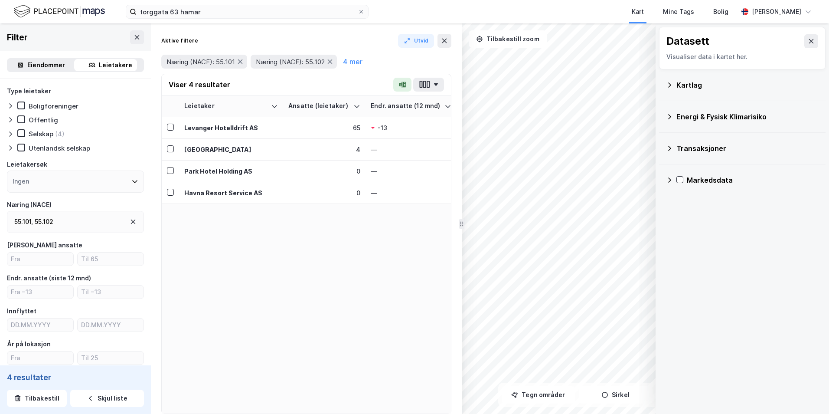
click at [130, 221] on icon at bounding box center [133, 221] width 7 height 7
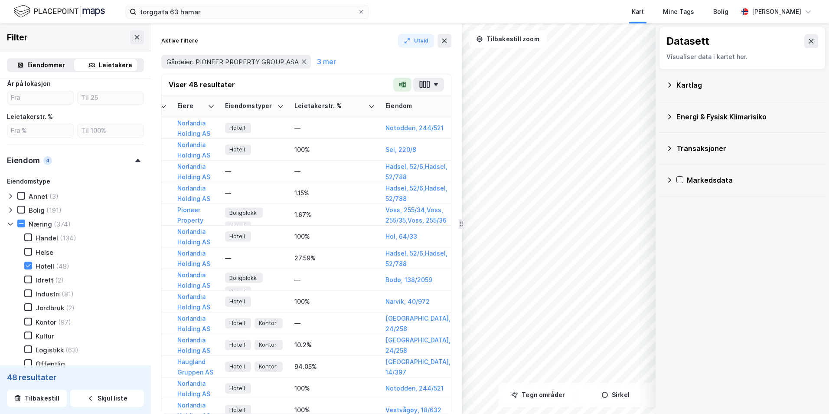
scroll to position [0, 1681]
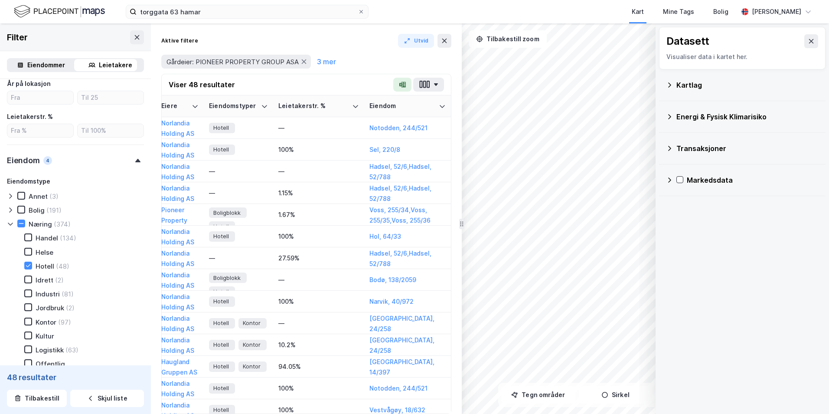
click at [403, 82] on icon "button" at bounding box center [402, 84] width 7 height 7
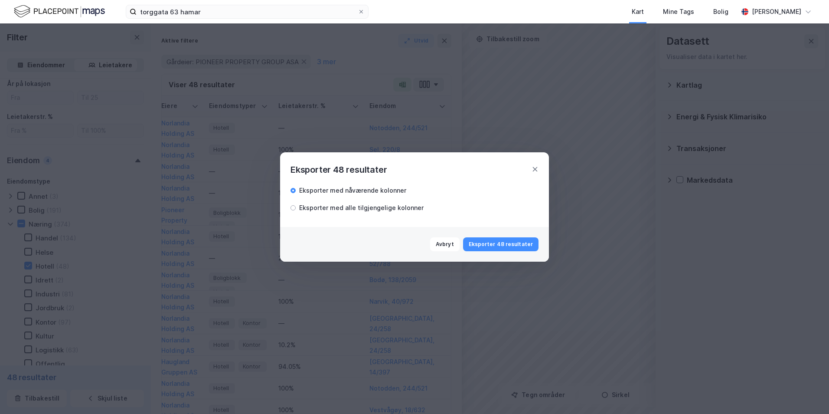
click at [380, 209] on div "Eksporter med alle tilgjengelige kolonner" at bounding box center [361, 207] width 124 height 10
click at [499, 239] on button "Eksporter 48 resultater" at bounding box center [500, 244] width 75 height 14
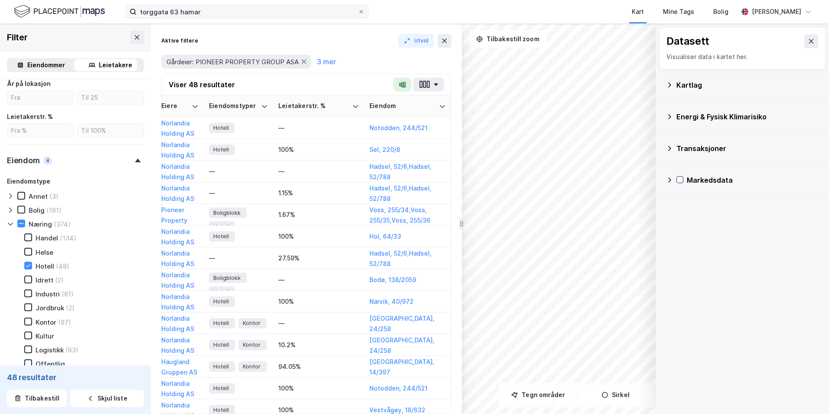
click at [235, 21] on div "torggata 63 hamar Kart Mine Tags Bolig [PERSON_NAME]" at bounding box center [414, 11] width 829 height 23
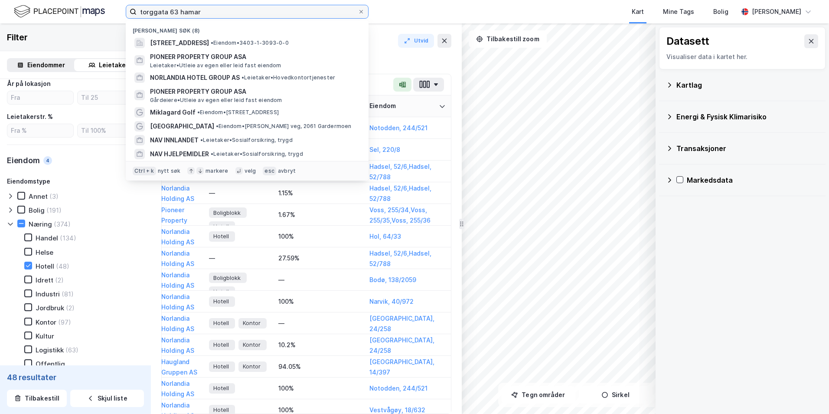
drag, startPoint x: 228, startPoint y: 13, endPoint x: 51, endPoint y: -9, distance: 178.2
click at [51, 0] on html "torggata 63 hamar Nylige søk (8) Torggata 63, 2317, [GEOGRAPHIC_DATA], [GEOGRAP…" at bounding box center [414, 207] width 829 height 414
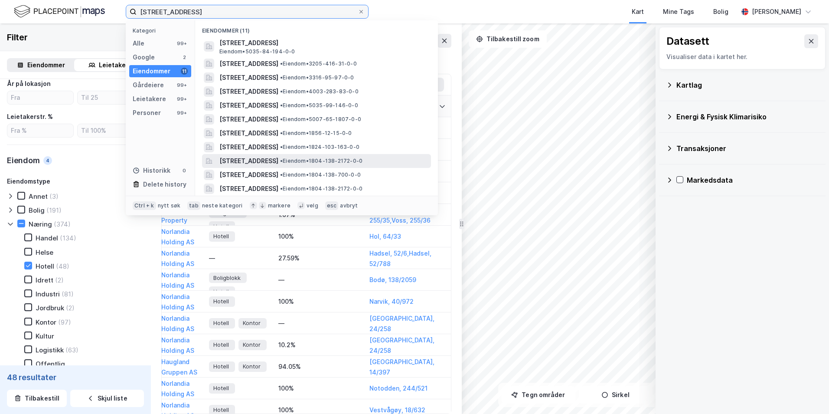
type input "[STREET_ADDRESS]"
click at [278, 159] on span "[STREET_ADDRESS]" at bounding box center [248, 161] width 59 height 10
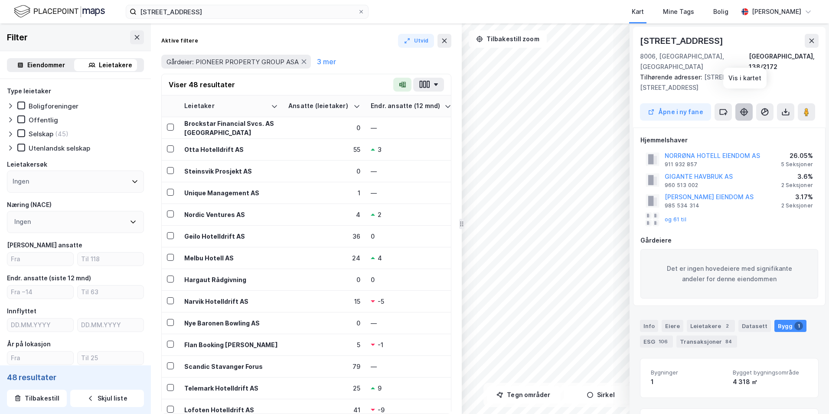
click at [661, 108] on icon at bounding box center [744, 112] width 9 height 9
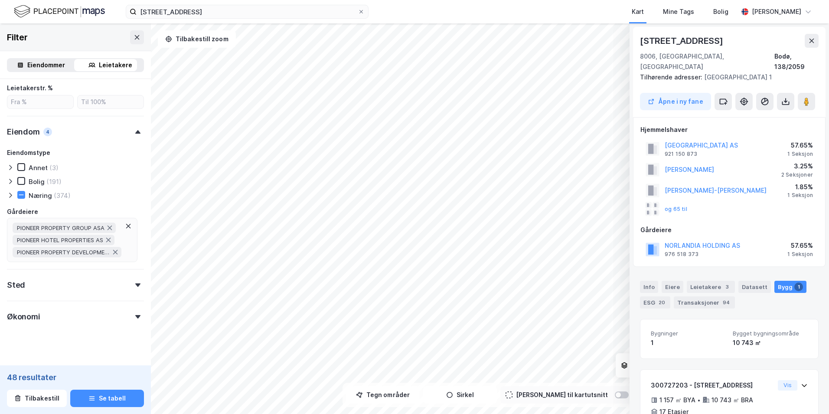
scroll to position [299, 0]
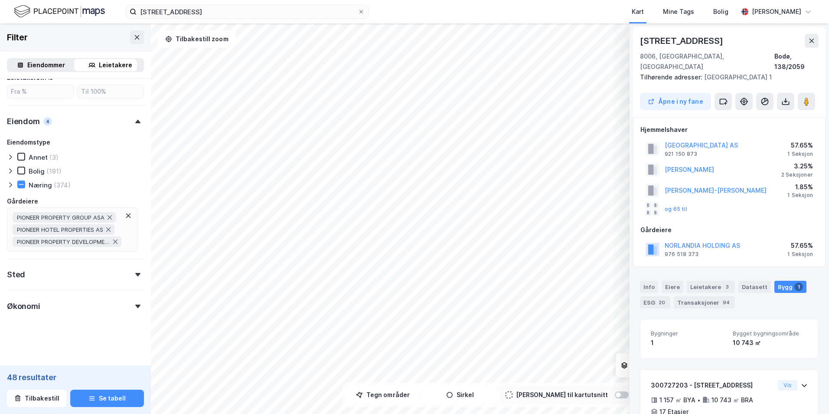
click at [26, 199] on div "Gårdeiere" at bounding box center [22, 201] width 31 height 10
click at [52, 217] on span "PIONEER PROPERTY GROUP ASA" at bounding box center [61, 217] width 88 height 7
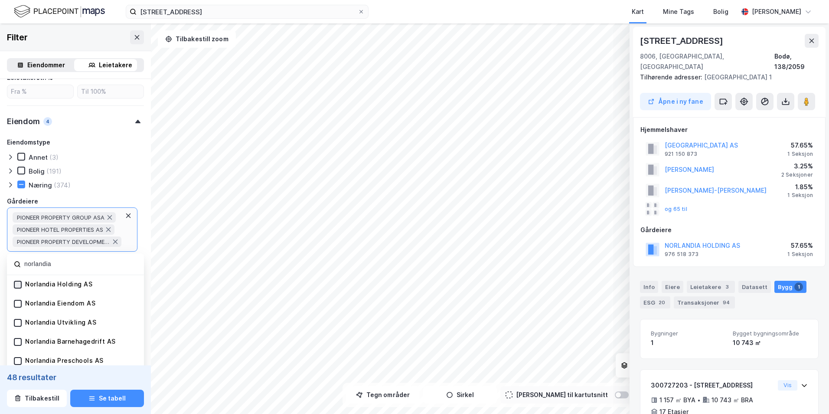
type input "norlandia"
click at [16, 286] on icon at bounding box center [18, 284] width 6 height 6
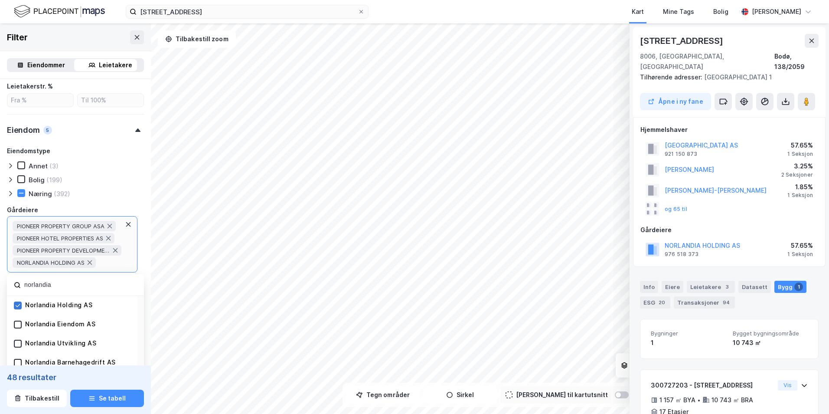
scroll to position [299, 0]
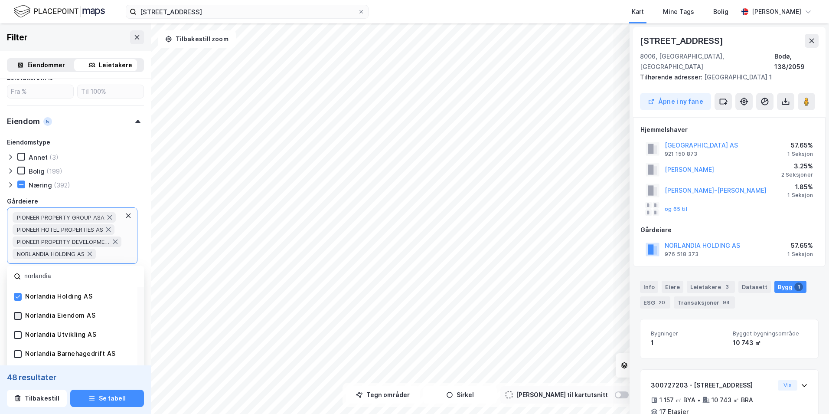
click at [17, 298] on icon at bounding box center [18, 316] width 6 height 6
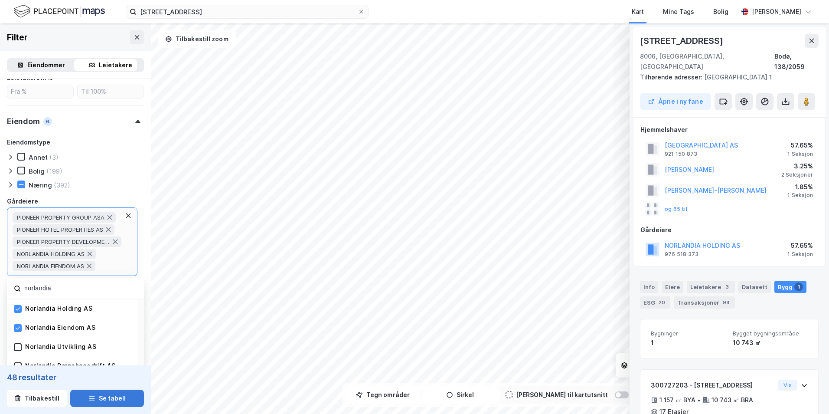
click at [102, 298] on button "Se tabell" at bounding box center [107, 397] width 74 height 17
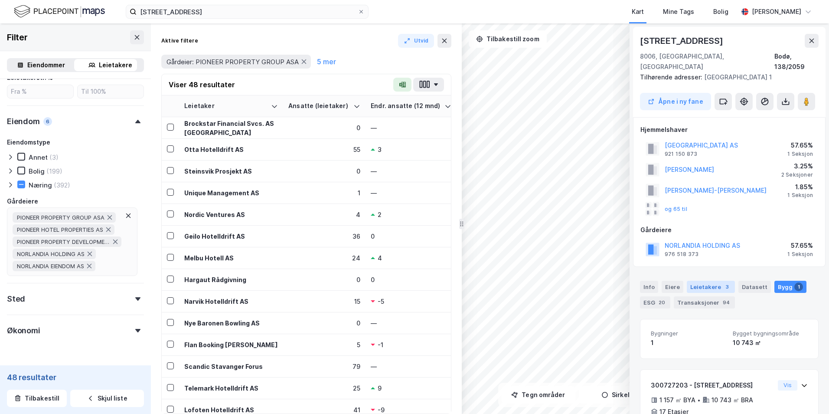
click at [661, 281] on div "Leietakere 3" at bounding box center [711, 287] width 48 height 12
